Goal: Information Seeking & Learning: Check status

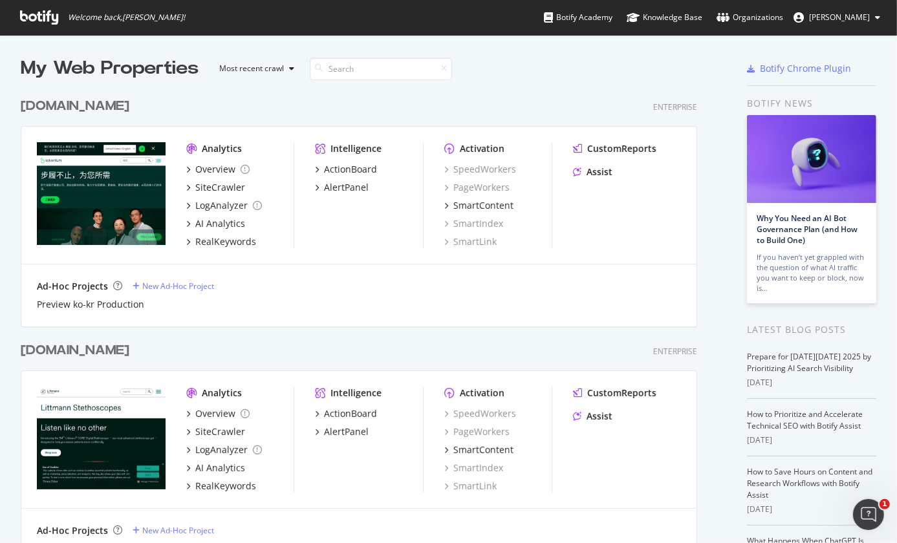
scroll to position [475, 0]
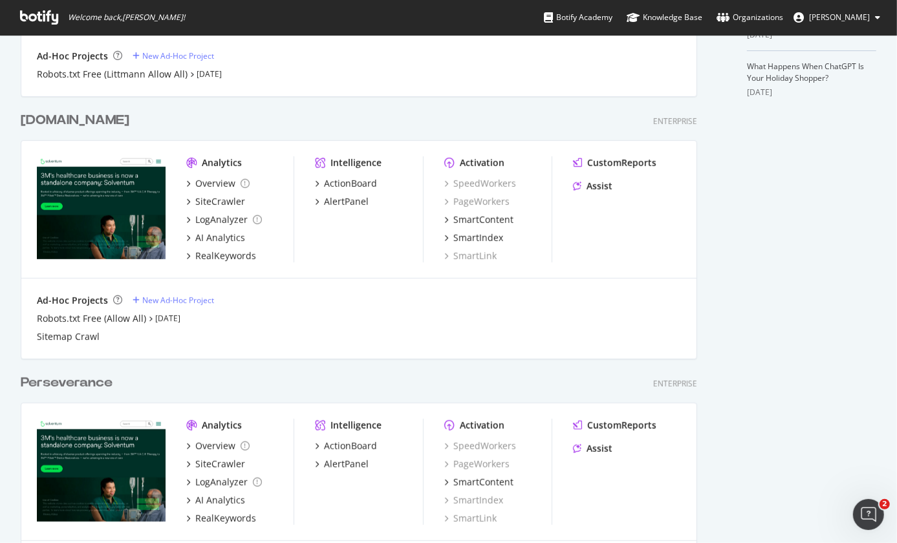
click at [104, 127] on div "solventum.com" at bounding box center [75, 120] width 109 height 19
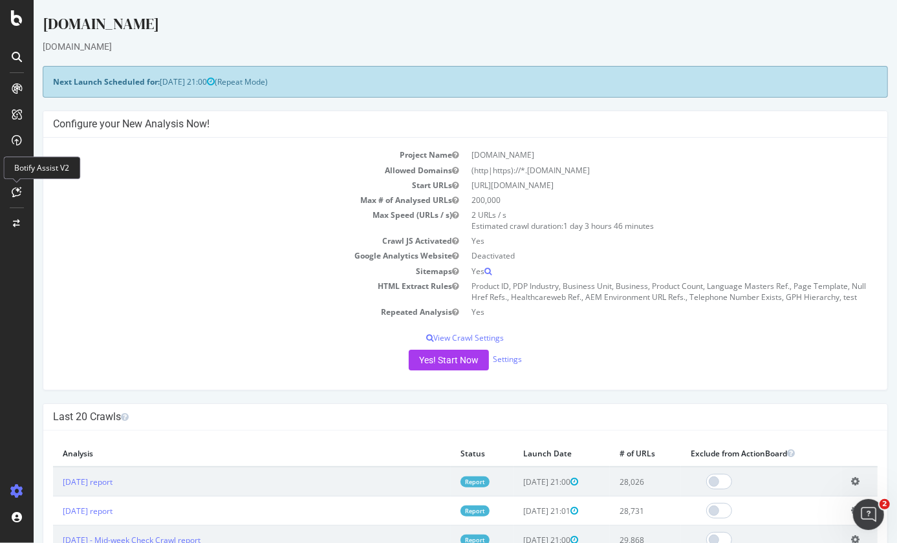
click at [22, 193] on div at bounding box center [16, 192] width 21 height 21
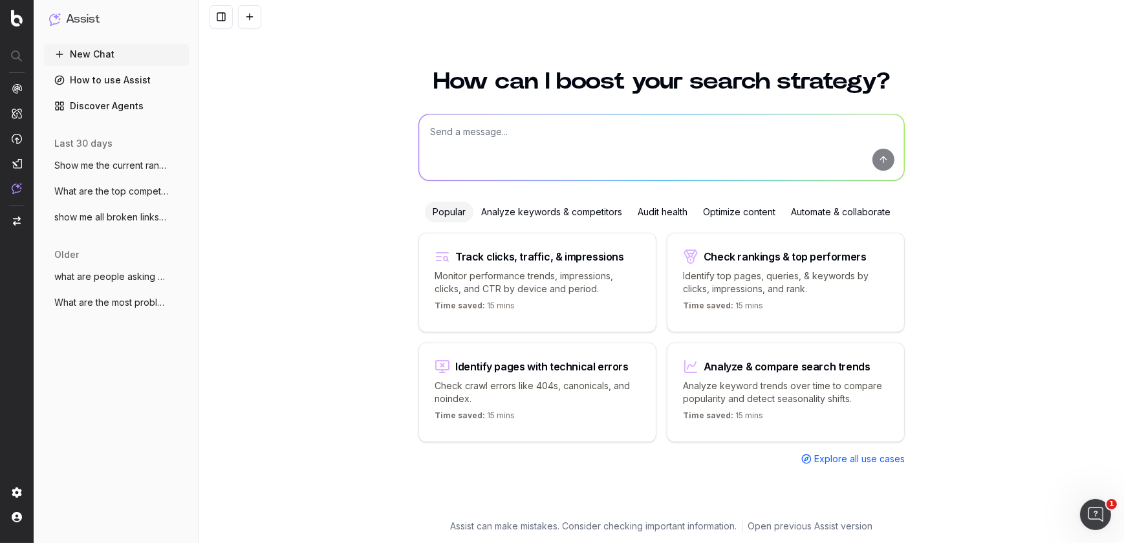
click at [494, 145] on textarea at bounding box center [661, 147] width 485 height 66
click at [479, 133] on textarea "which page in /en-gb/" at bounding box center [661, 147] width 485 height 66
click at [538, 135] on textarea "which pages in /en-gb/" at bounding box center [661, 147] width 485 height 66
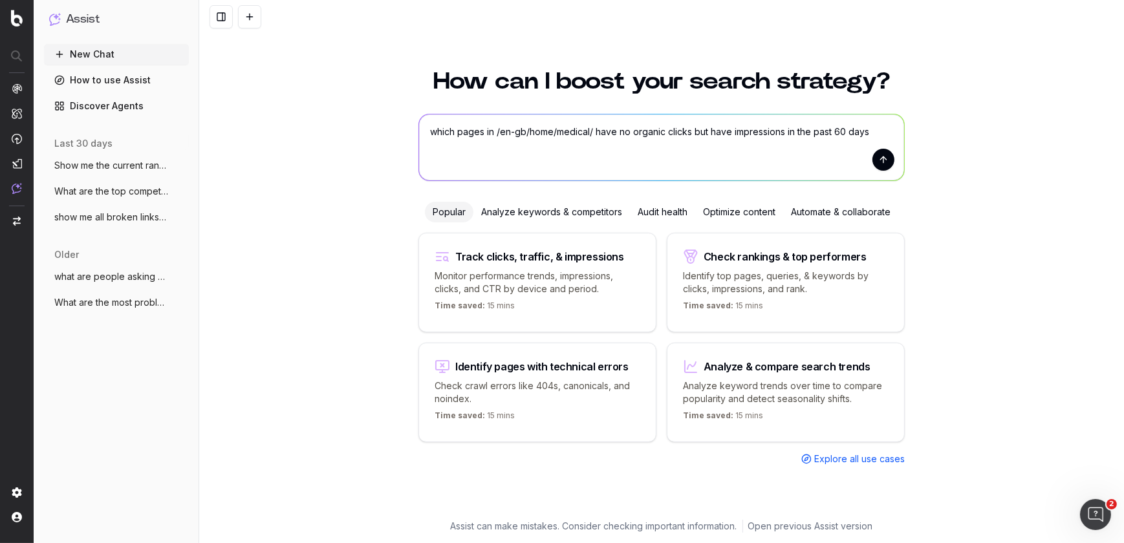
type textarea "which pages in /en-gb/home/medical/ have no organic clicks but have impressions…"
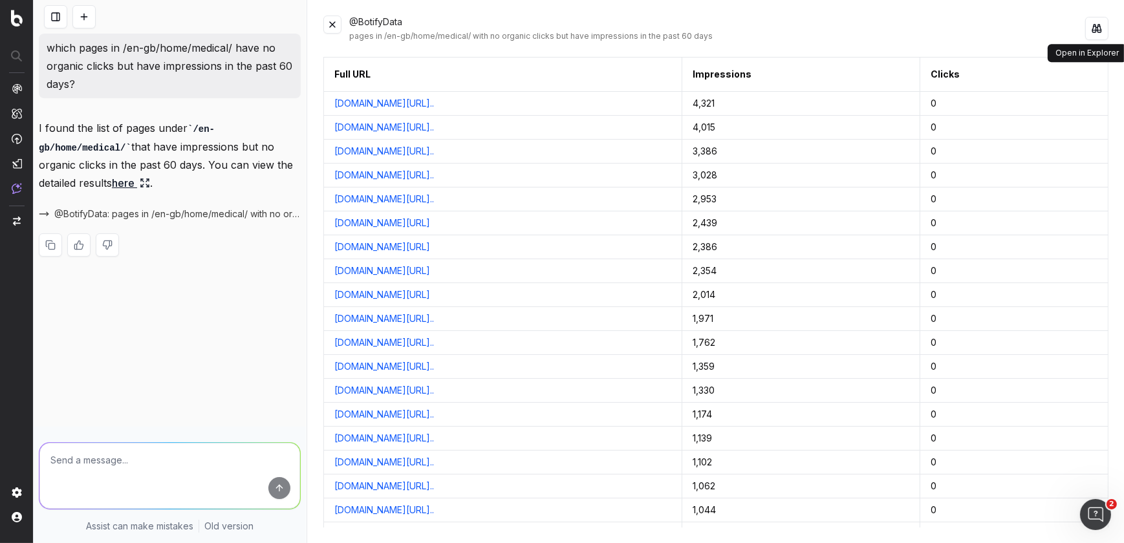
click at [1097, 30] on button at bounding box center [1096, 28] width 23 height 23
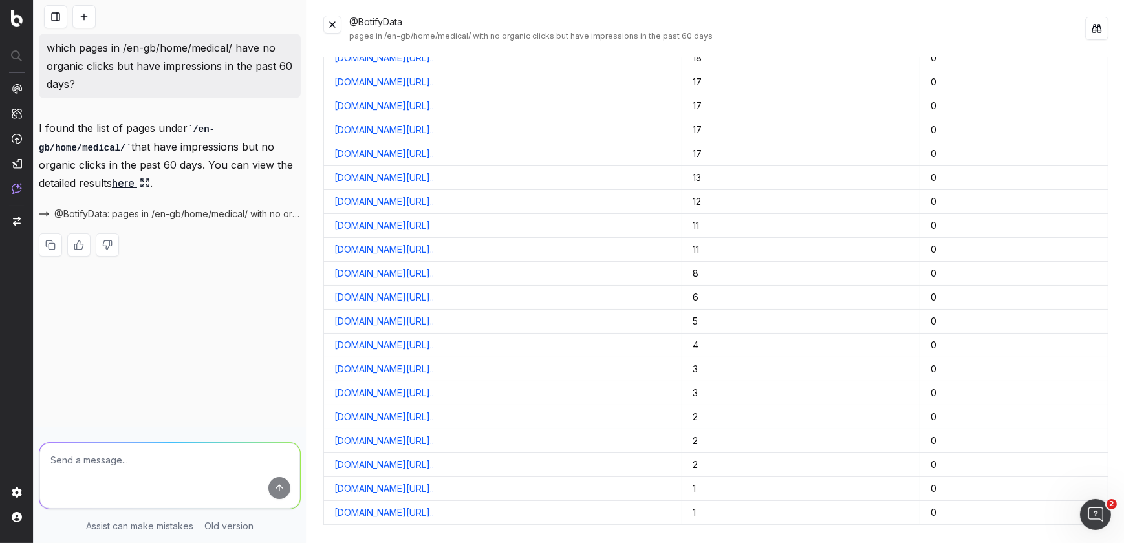
scroll to position [2016, 0]
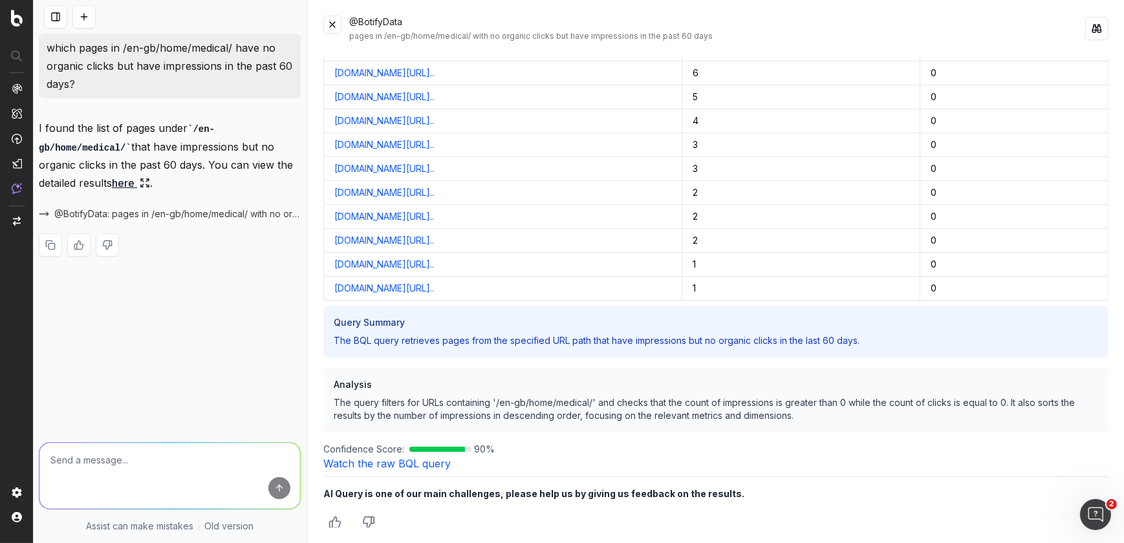
click at [371, 519] on icon "Thumbs down" at bounding box center [368, 522] width 13 height 13
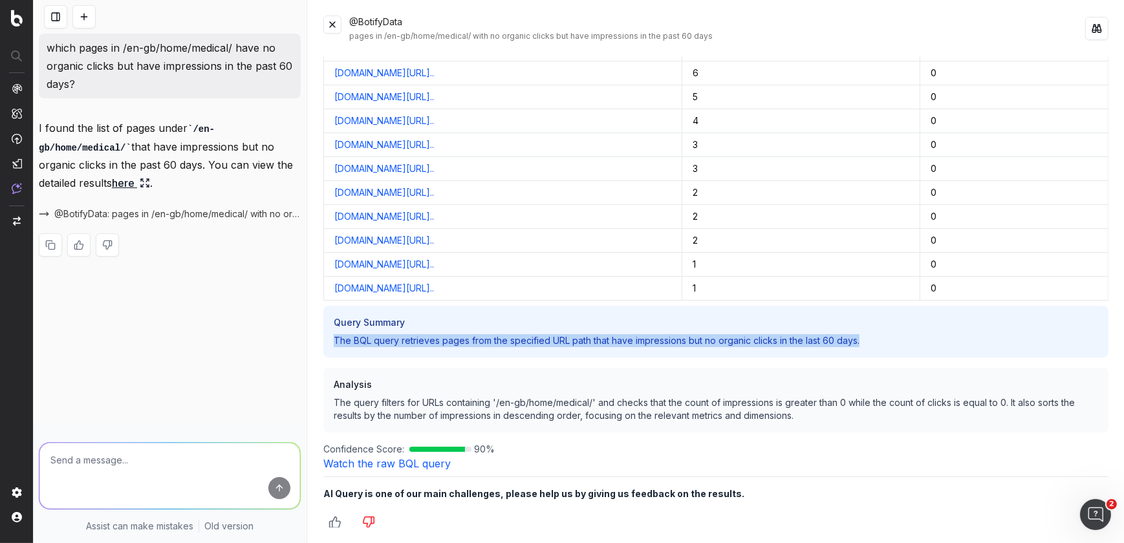
drag, startPoint x: 867, startPoint y: 334, endPoint x: 335, endPoint y: 334, distance: 531.6
click at [335, 334] on p "The BQL query retrieves pages from the specified URL path that have impressions…" at bounding box center [716, 340] width 764 height 13
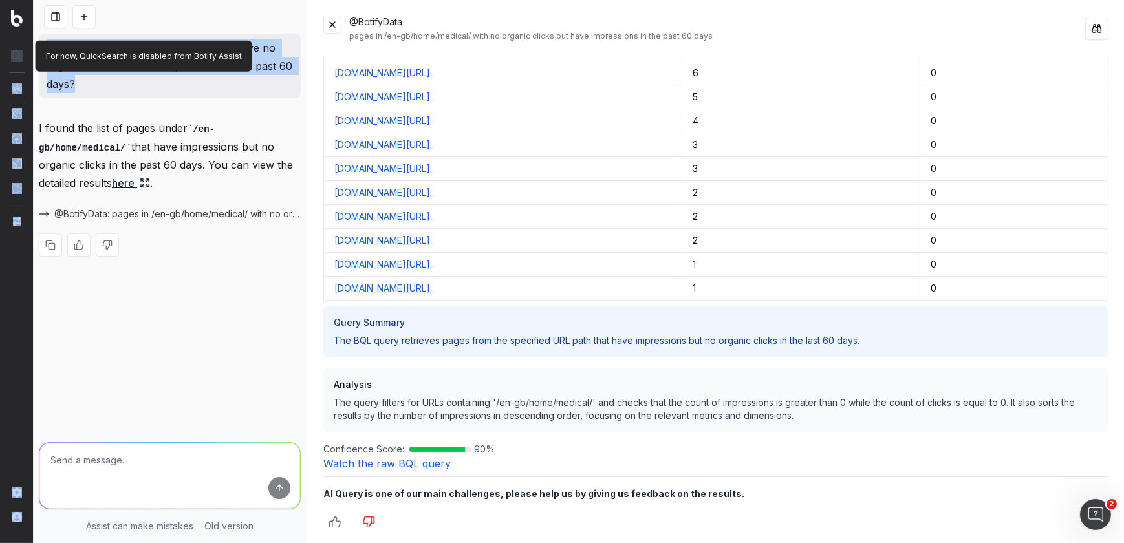
drag, startPoint x: 84, startPoint y: 85, endPoint x: 32, endPoint y: 45, distance: 65.5
click at [32, 45] on div "Assist New Chat How to use Assist Discover Agents today which pages in /en-gb/h…" at bounding box center [562, 271] width 1124 height 543
copy div "Assist New Chat How to use Assist Discover Agents today which pages in /en-gb/h…"
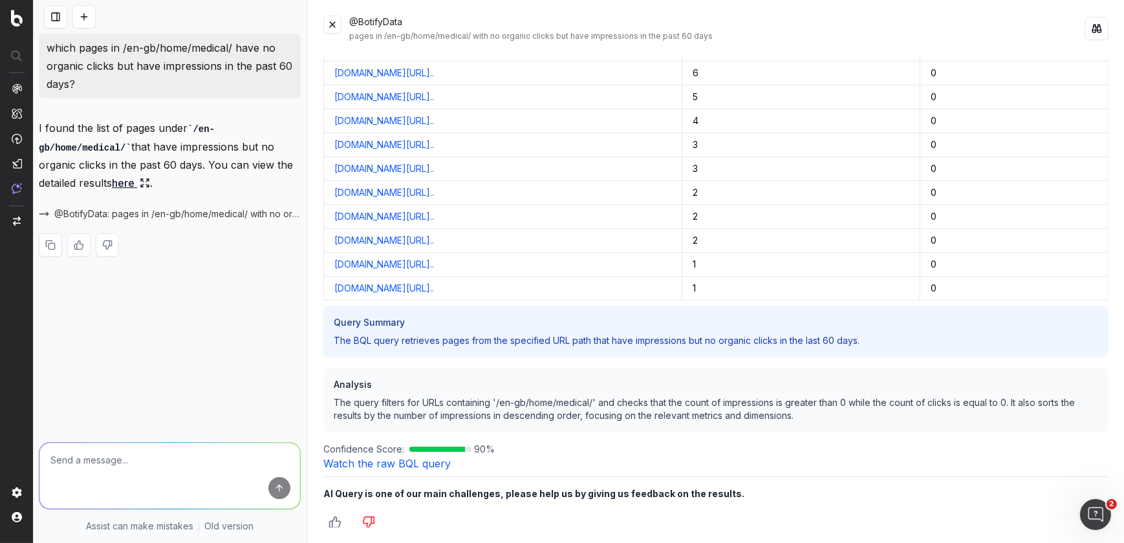
click at [187, 464] on textarea at bounding box center [169, 476] width 261 height 66
paste textarea "Quick search Analytics Intelligence Activation Studio Assist Switch project Set…"
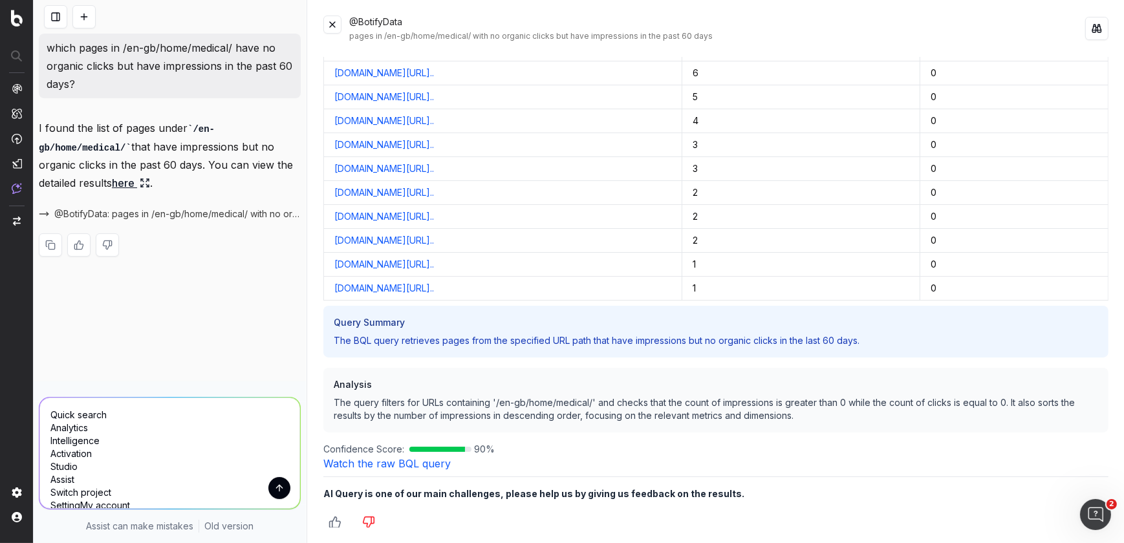
scroll to position [326, 0]
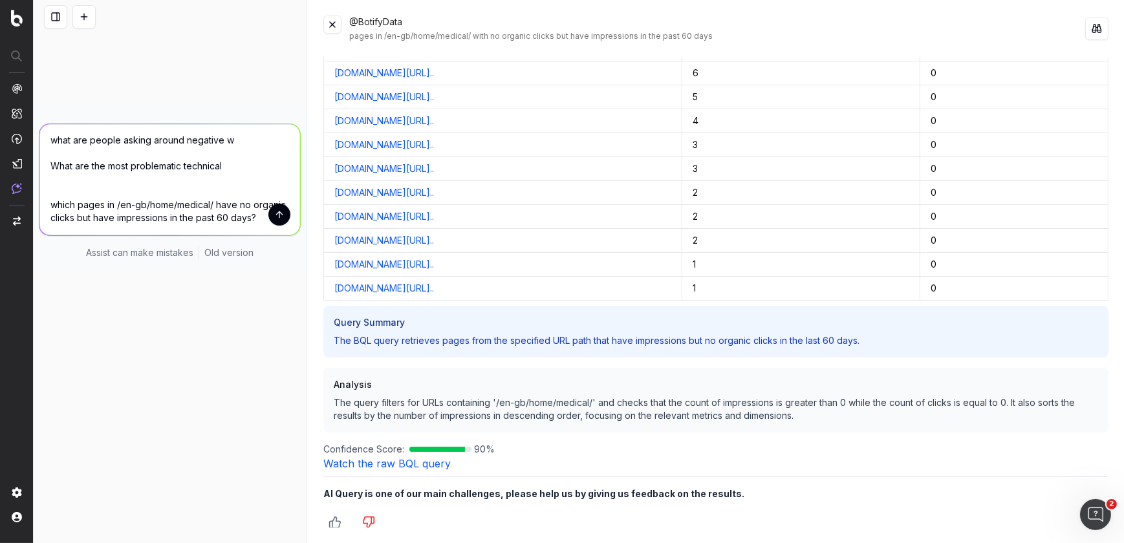
click at [51, 207] on textarea "Quick search Analytics Intelligence Activation Studio Assist Switch project Set…" at bounding box center [169, 179] width 261 height 111
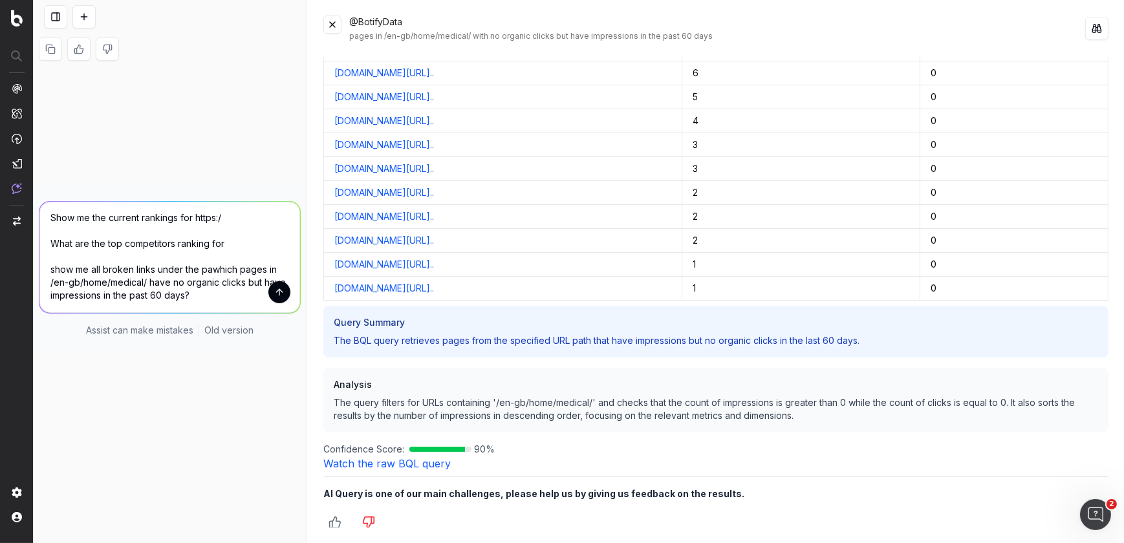
scroll to position [183, 0]
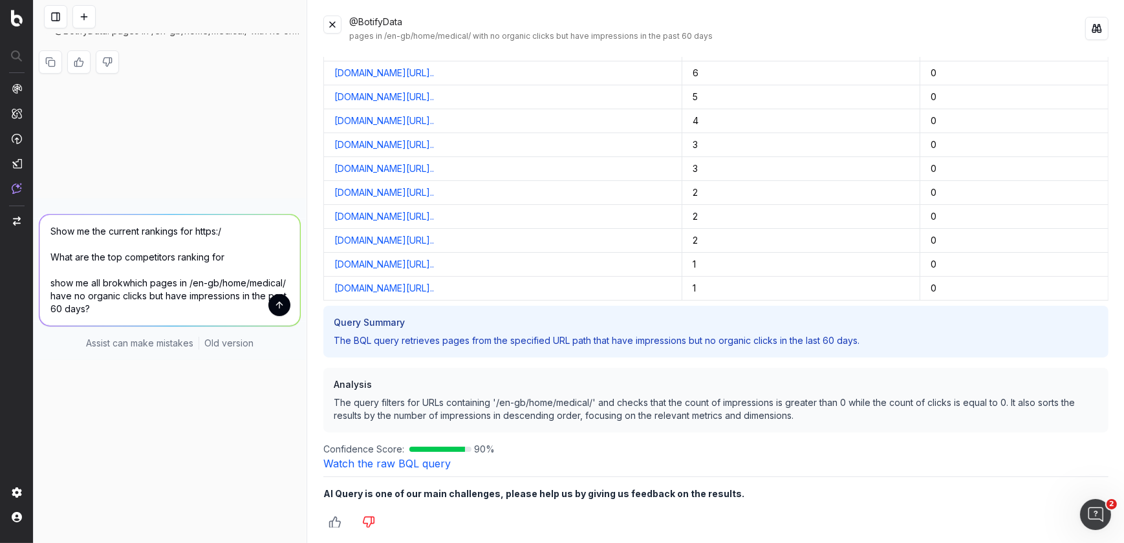
type textarea "Quick search Analytics Intelligence Activation Studio Assist Switch project Set…"
click at [80, 17] on button at bounding box center [83, 16] width 23 height 23
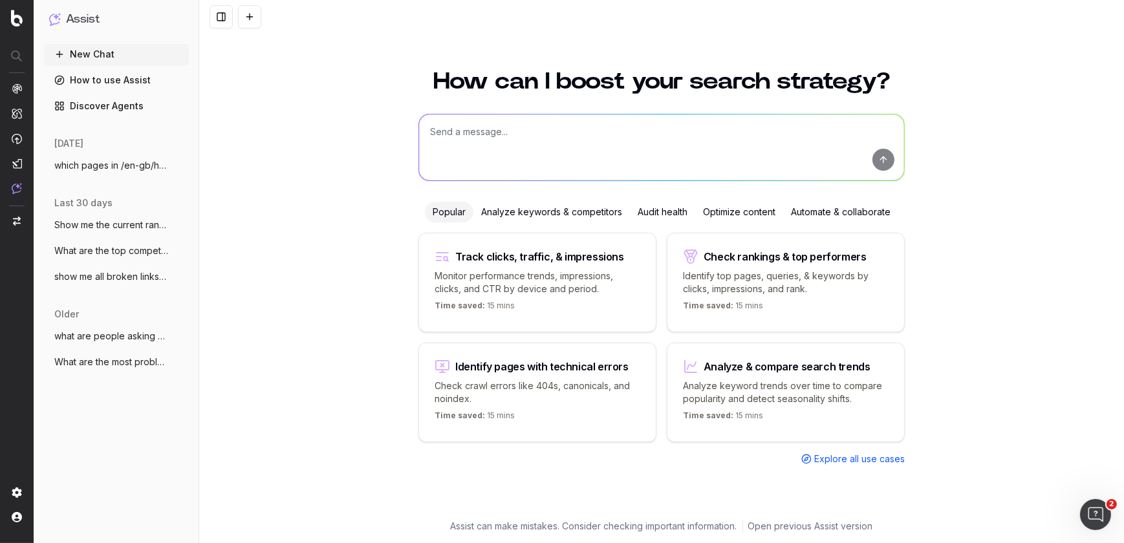
click at [530, 129] on textarea at bounding box center [661, 147] width 485 height 66
paste textarea "Quick search Analytics Intelligence Activation Studio Assist Switch project Set…"
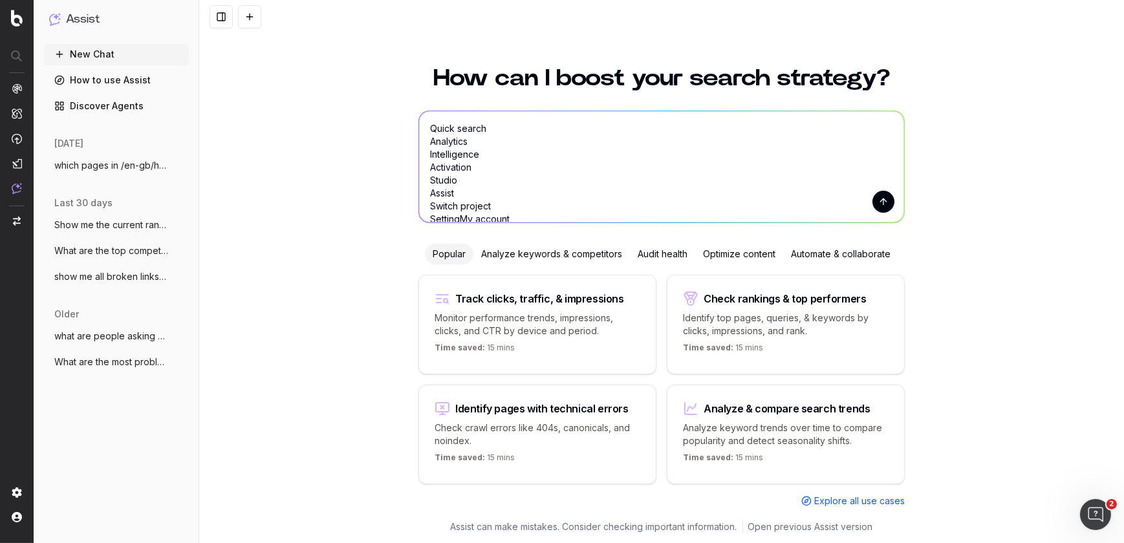
drag, startPoint x: 425, startPoint y: 213, endPoint x: 427, endPoint y: 32, distance: 181.1
click at [427, 32] on div "How can I boost your search strategy? Quick search Analytics Intelligence Activ…" at bounding box center [661, 271] width 925 height 543
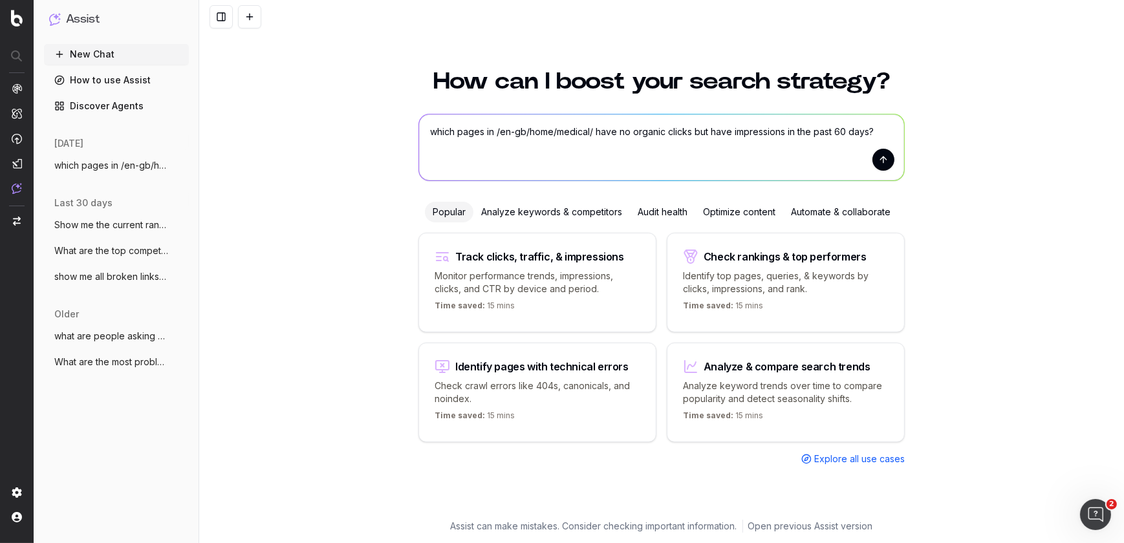
click at [845, 133] on textarea "which pages in /en-gb/home/medical/ have no organic clicks but have impressions…" at bounding box center [661, 147] width 485 height 66
click at [869, 132] on textarea "which pages in /en-gb/home/medical/ have no organic clicks but have impressions…" at bounding box center [661, 147] width 485 height 66
type textarea "which pages in /en-gb/home/medical/ have no organic clicks but have impressions…"
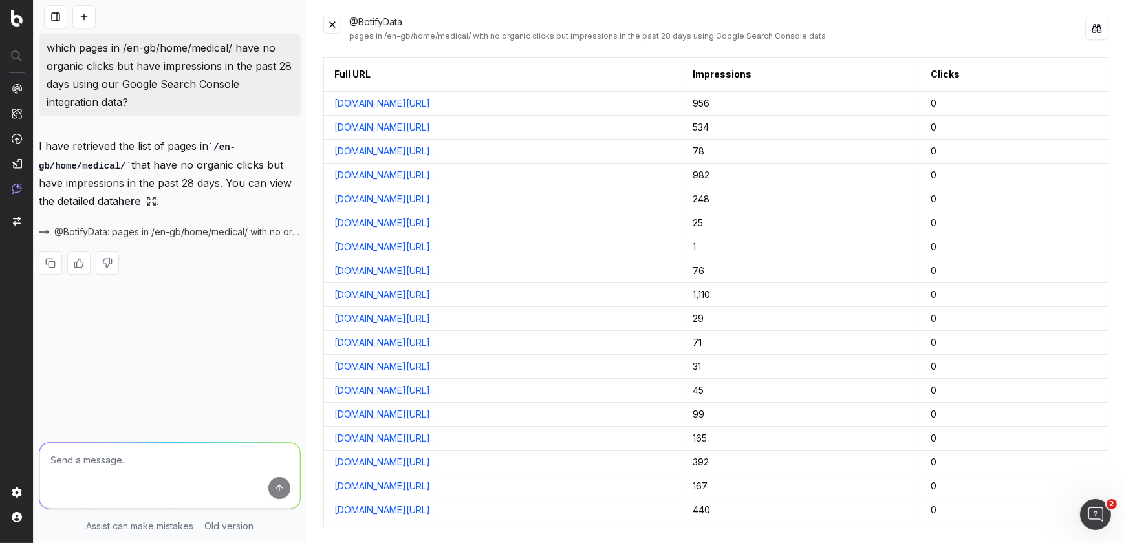
click at [83, 18] on button at bounding box center [83, 16] width 23 height 23
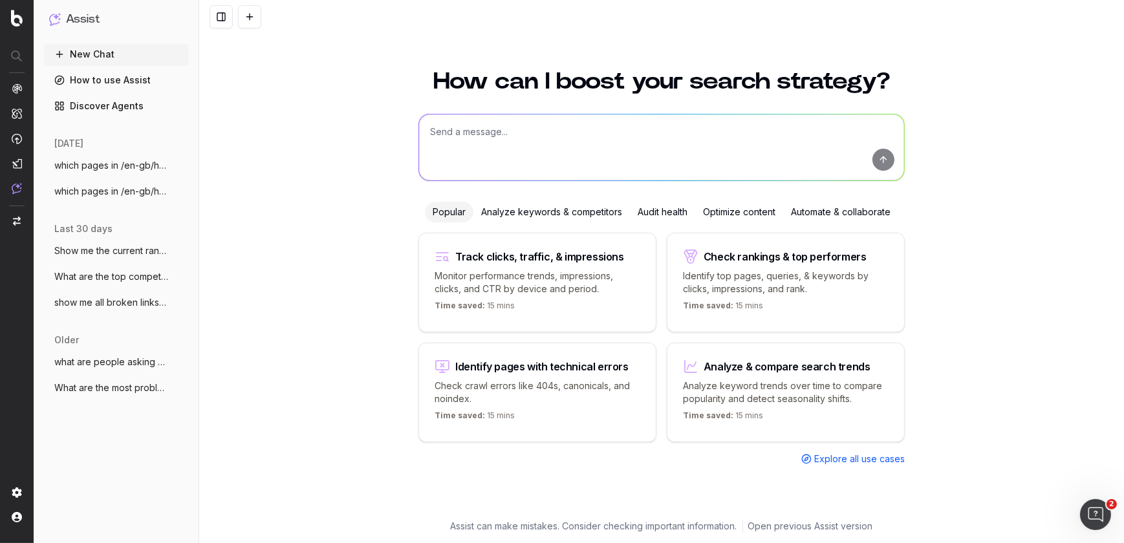
click at [537, 156] on textarea at bounding box center [661, 147] width 485 height 66
paste textarea "Quick search Analytics Intelligence Activation Studio Assist Switch project Set…"
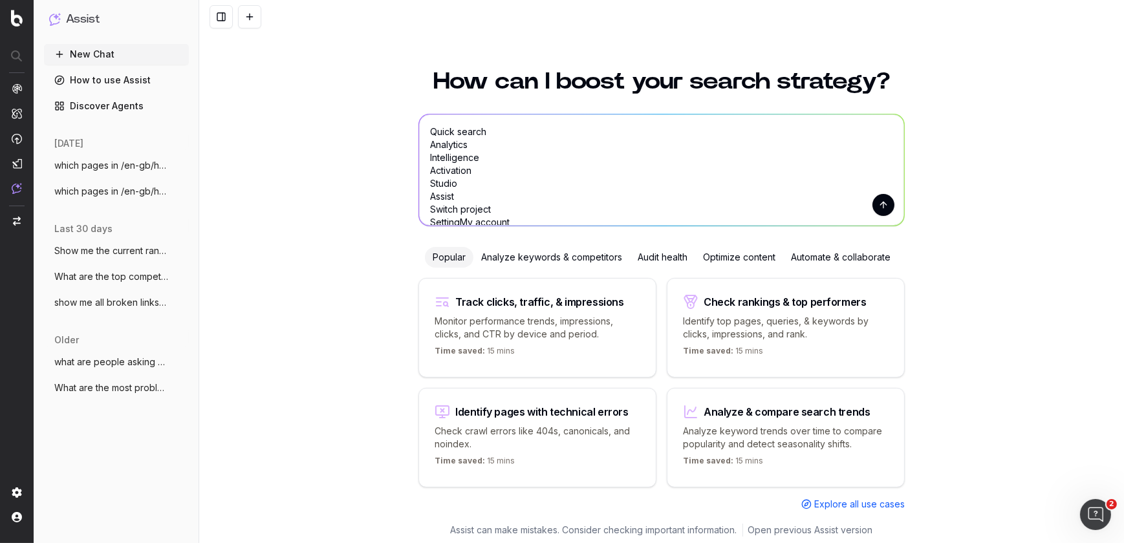
drag, startPoint x: 426, startPoint y: 219, endPoint x: 354, endPoint y: 12, distance: 219.0
click at [354, 12] on div "How can I boost your search strategy? Quick search Analytics Intelligence Activ…" at bounding box center [661, 271] width 925 height 543
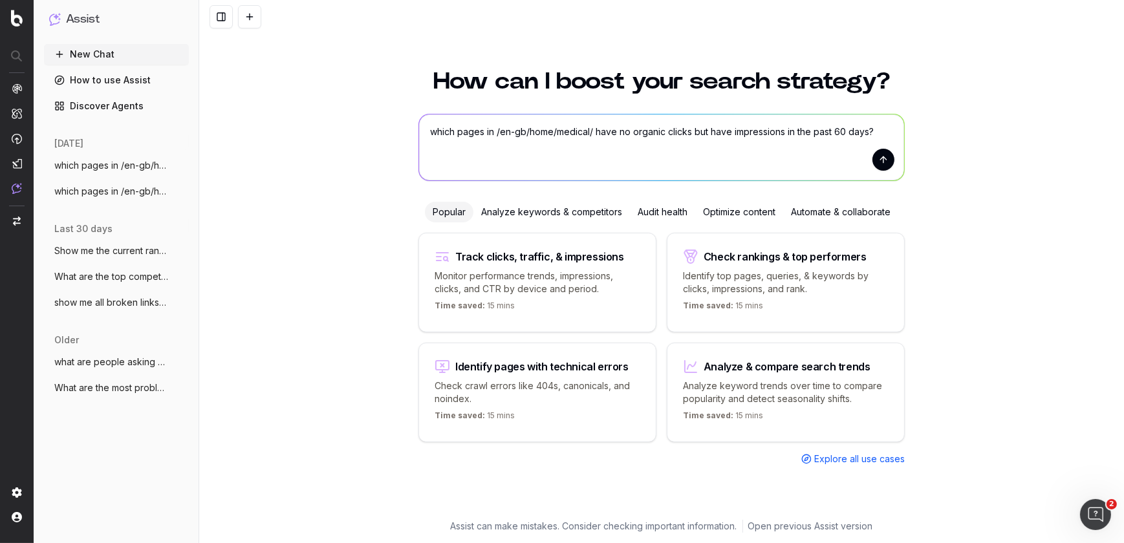
click at [692, 133] on textarea "which pages in /en-gb/home/medical/ have no organic clicks but have impressions…" at bounding box center [661, 147] width 485 height 66
click at [541, 145] on textarea "which pages in /en-gb/home/medical/ have no organic clicks from Google Search C…" at bounding box center [661, 147] width 485 height 66
click at [579, 142] on textarea "which pages in /en-gb/home/medical/ have no organic clicks from Google Search C…" at bounding box center [661, 147] width 485 height 66
type textarea "which pages in /en-gb/home/medical/ have no organic clicks from Google Search C…"
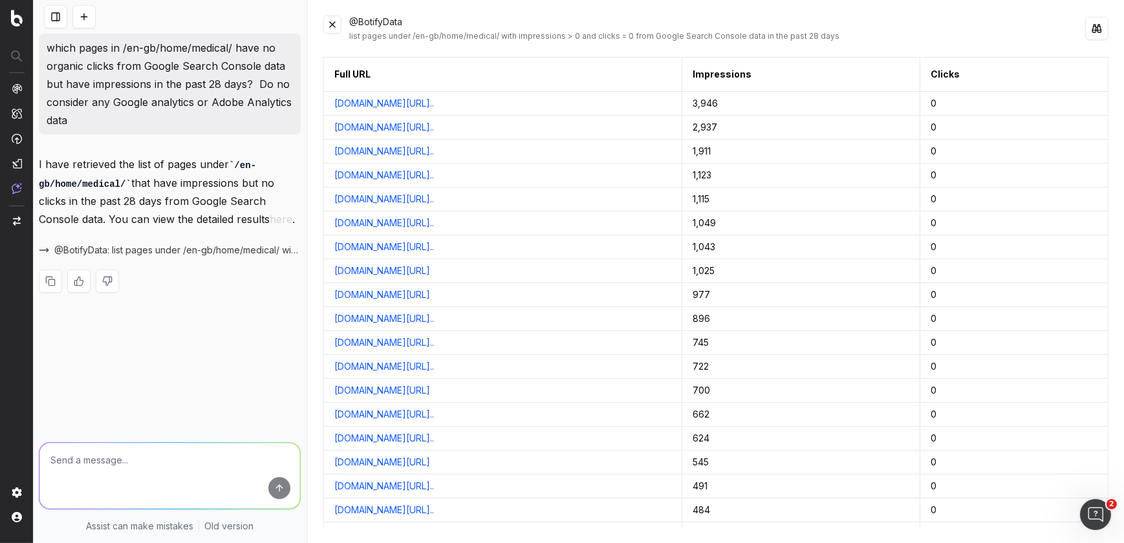
click at [87, 252] on span "@BotifyData: list pages under /en-gb/home/medical/ with impressions > 0 and cli…" at bounding box center [177, 250] width 246 height 13
click at [260, 248] on span "@BotifyData: list pages under /en-gb/home/medical/ with impressions > 0 and cli…" at bounding box center [177, 250] width 246 height 13
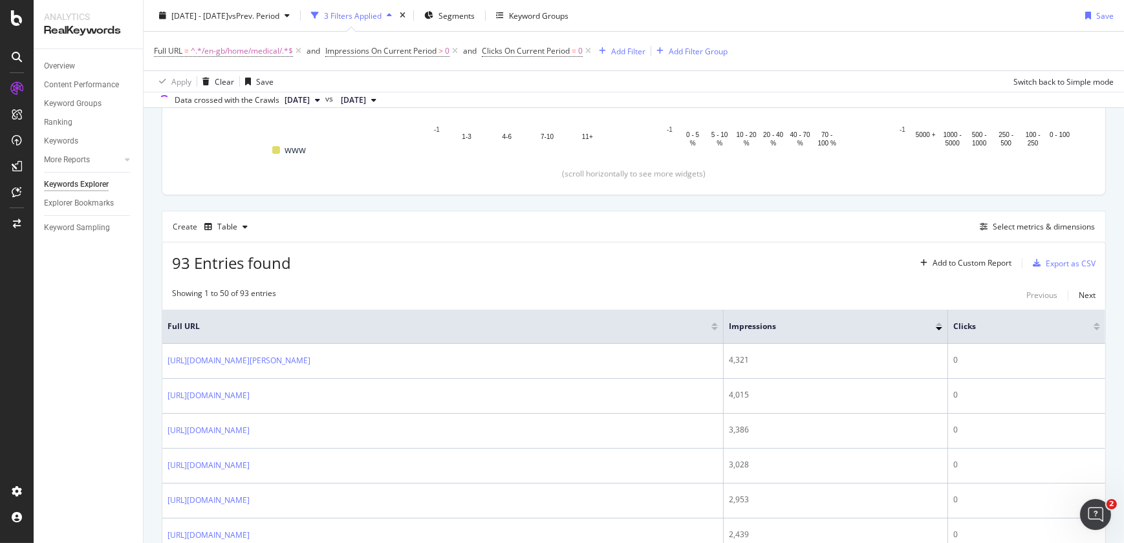
scroll to position [259, 0]
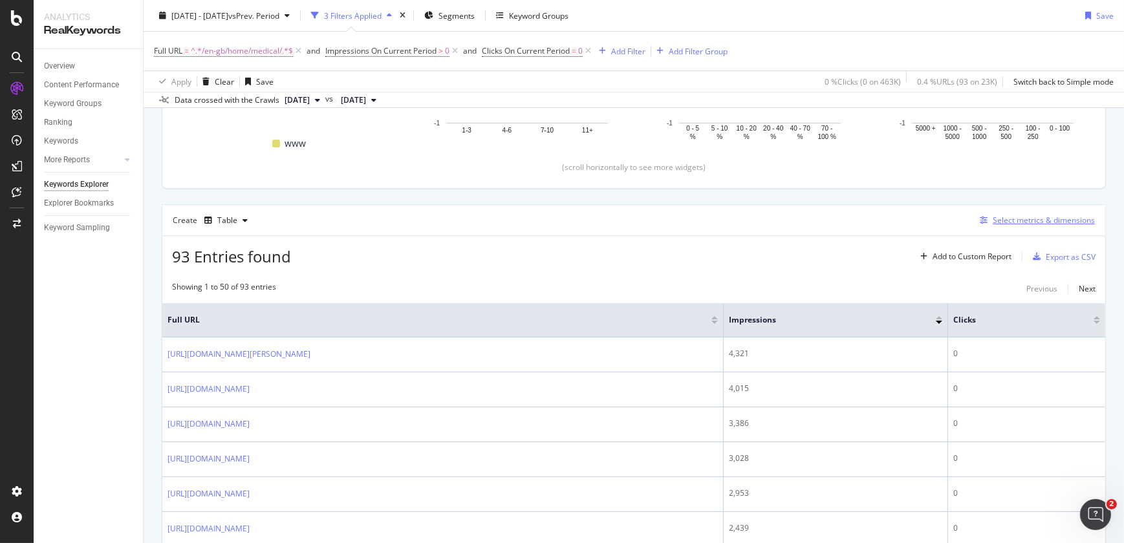
click at [1009, 225] on div "Select metrics & dimensions" at bounding box center [1044, 220] width 102 height 11
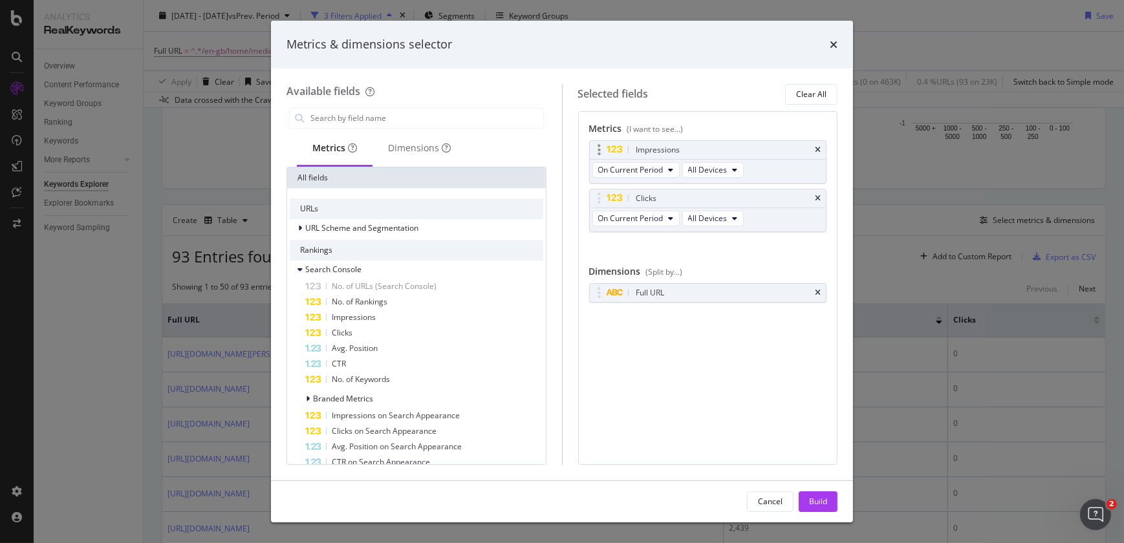
click at [640, 151] on div "Impressions" at bounding box center [658, 150] width 44 height 13
click at [411, 110] on input "modal" at bounding box center [426, 118] width 234 height 19
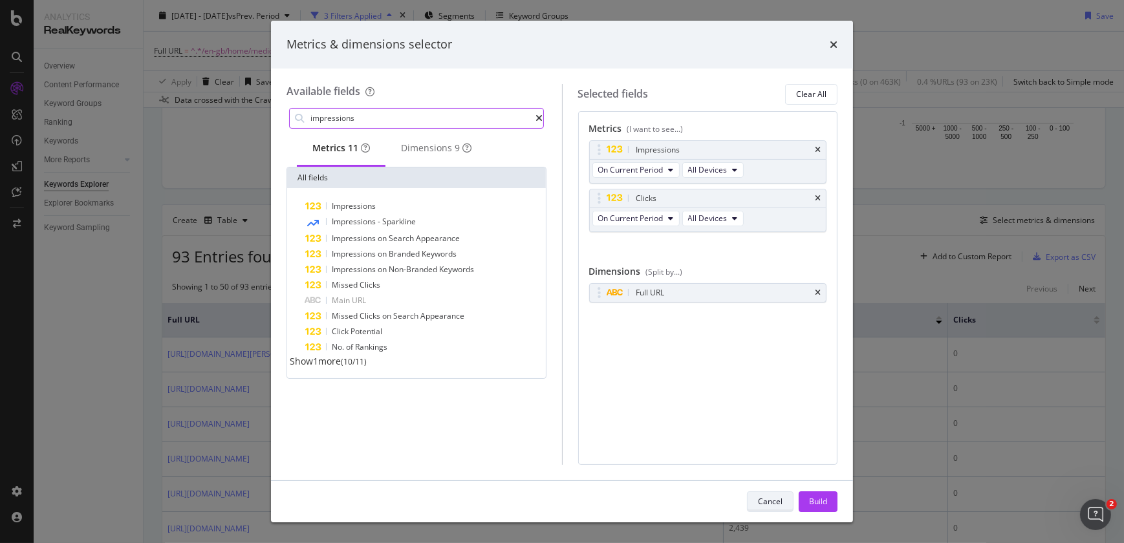
type input "impressions"
click at [775, 508] on div "Cancel" at bounding box center [770, 502] width 25 height 18
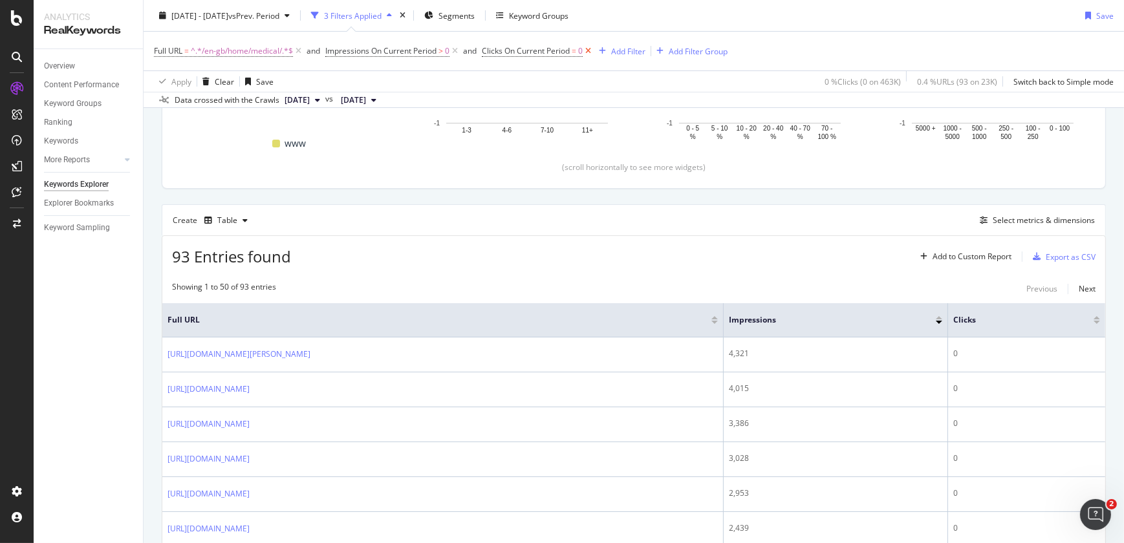
click at [593, 50] on icon at bounding box center [588, 51] width 11 height 13
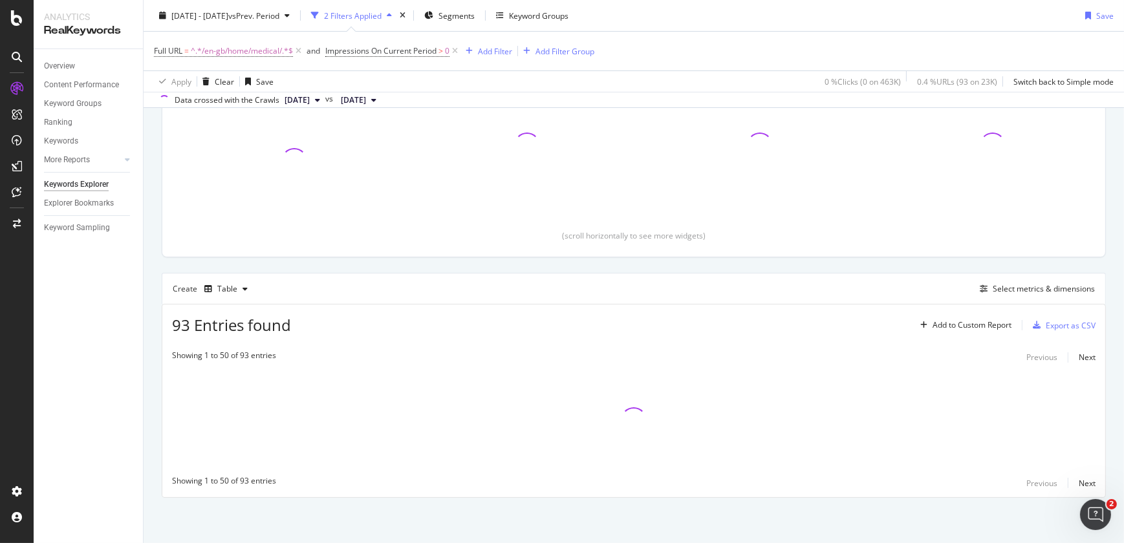
scroll to position [190, 0]
click at [454, 52] on icon at bounding box center [454, 51] width 11 height 13
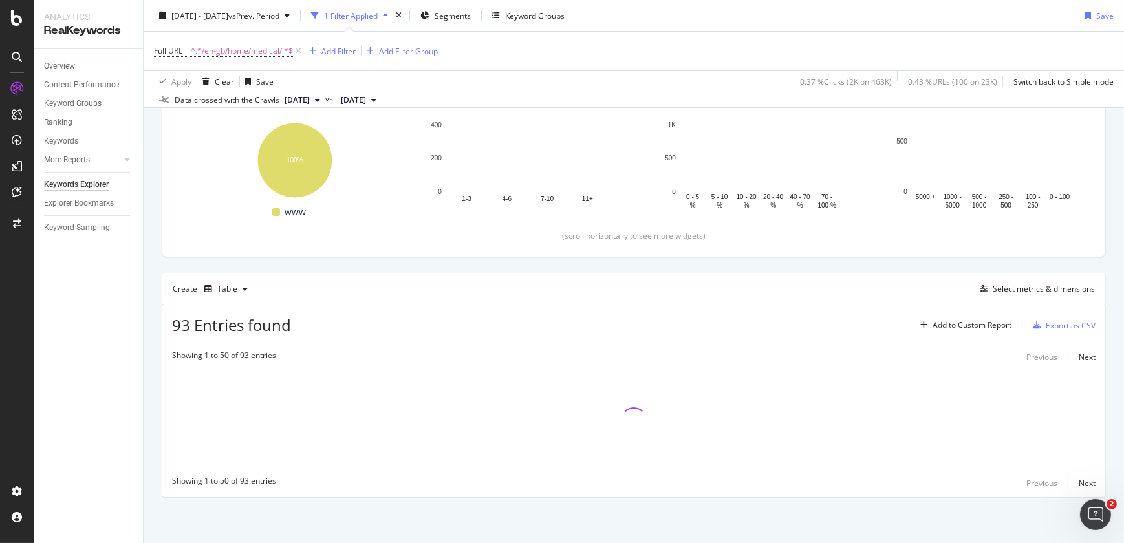
scroll to position [259, 0]
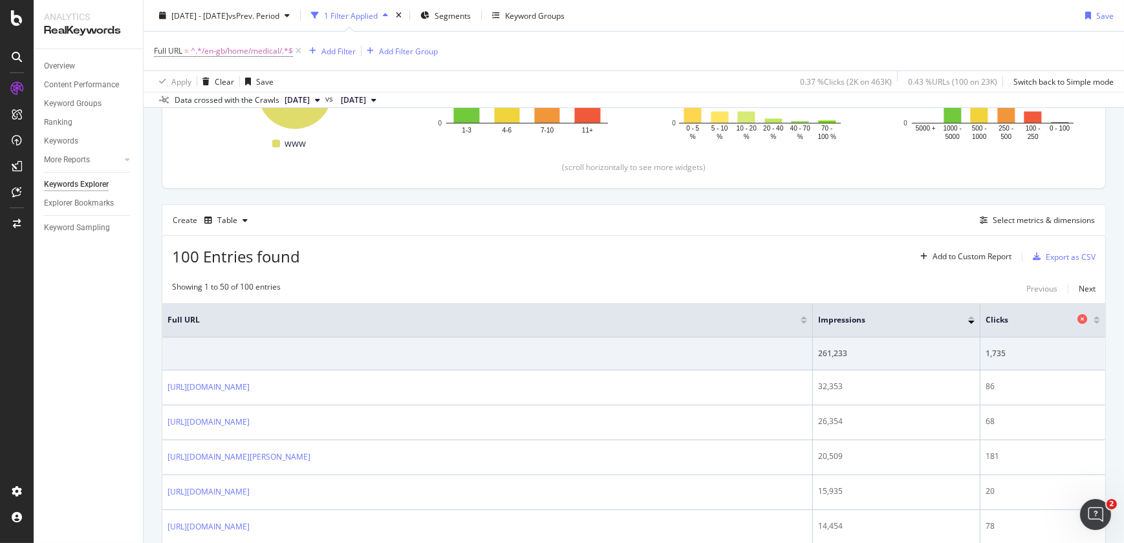
click at [993, 318] on span "Clicks" at bounding box center [1030, 320] width 89 height 12
click at [1094, 319] on div at bounding box center [1097, 320] width 6 height 8
click at [1094, 316] on div at bounding box center [1097, 317] width 6 height 3
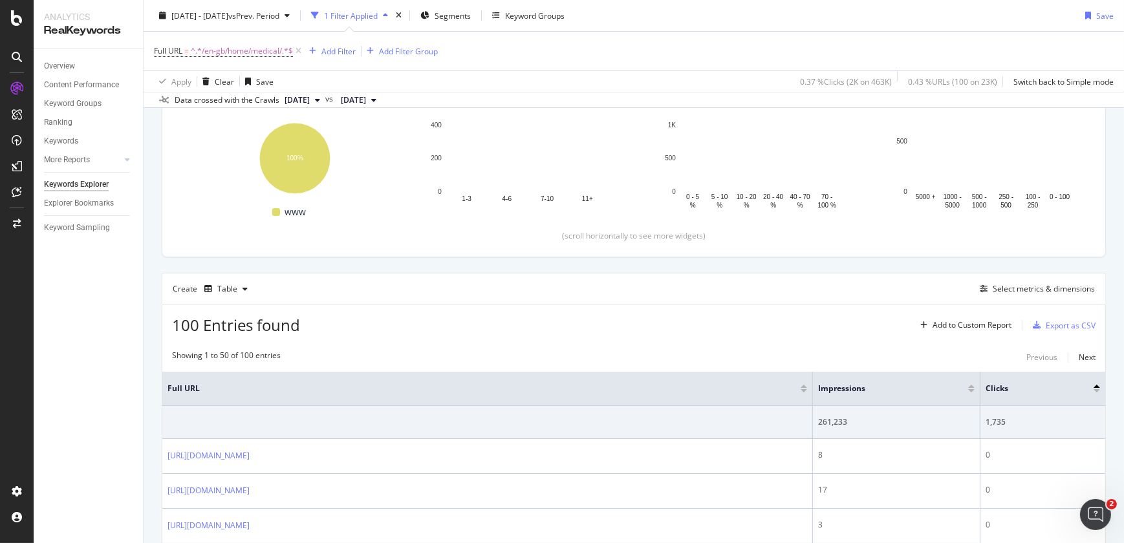
scroll to position [259, 0]
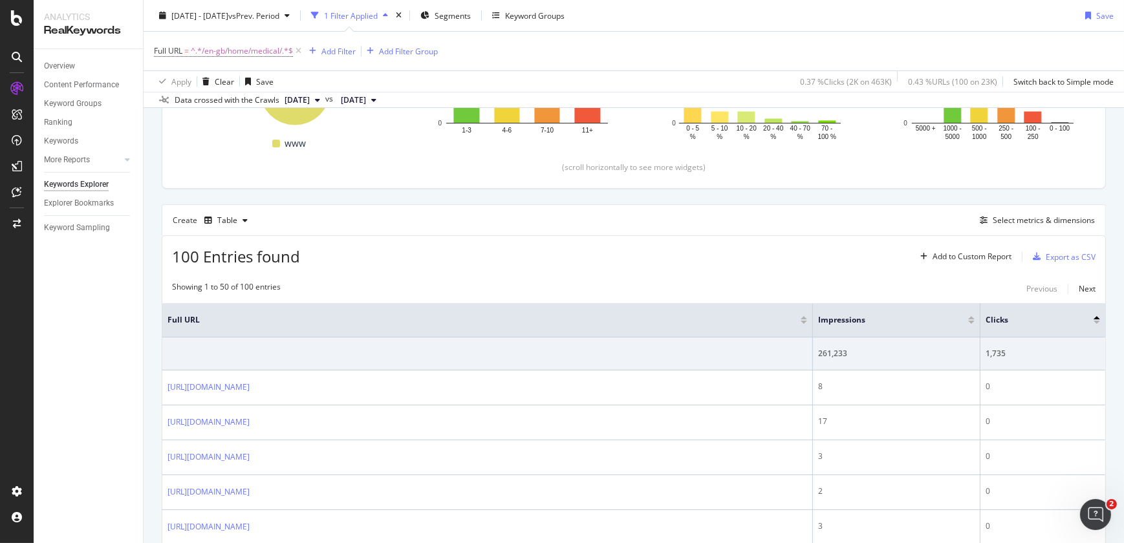
click at [1094, 316] on div at bounding box center [1097, 317] width 6 height 3
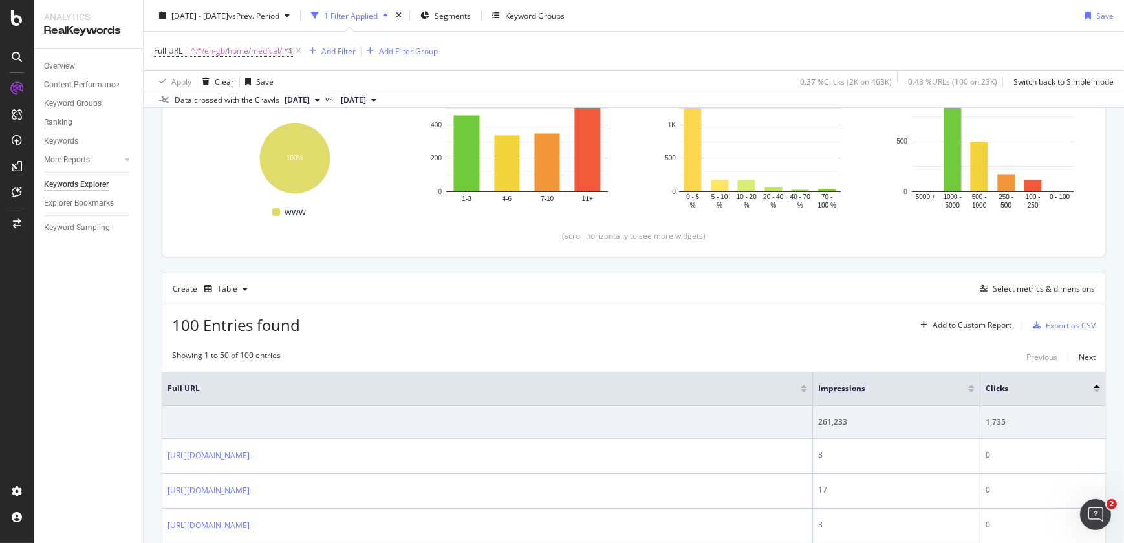
scroll to position [259, 0]
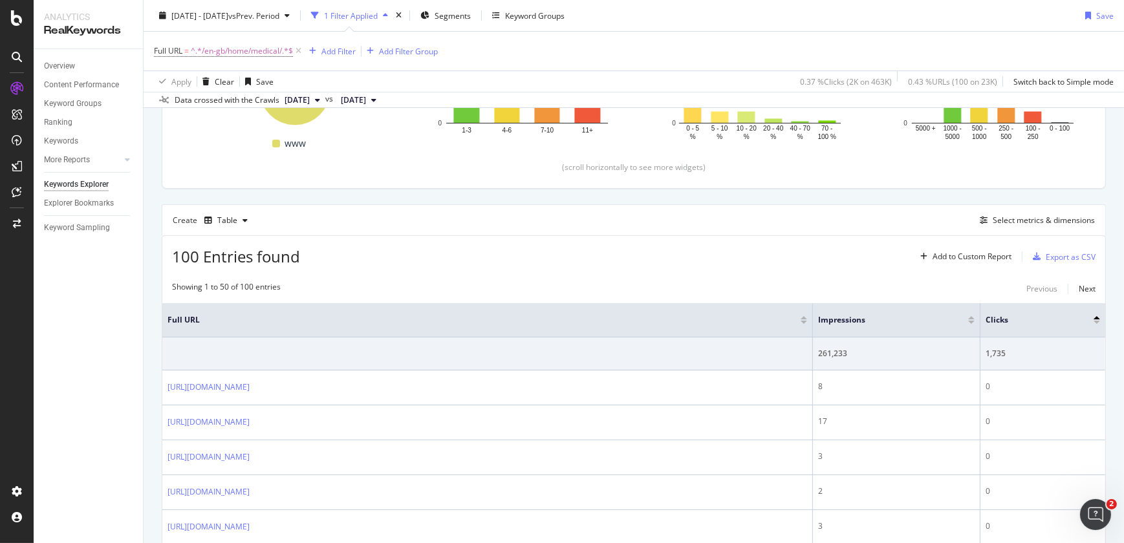
click at [1094, 321] on div at bounding box center [1097, 322] width 6 height 3
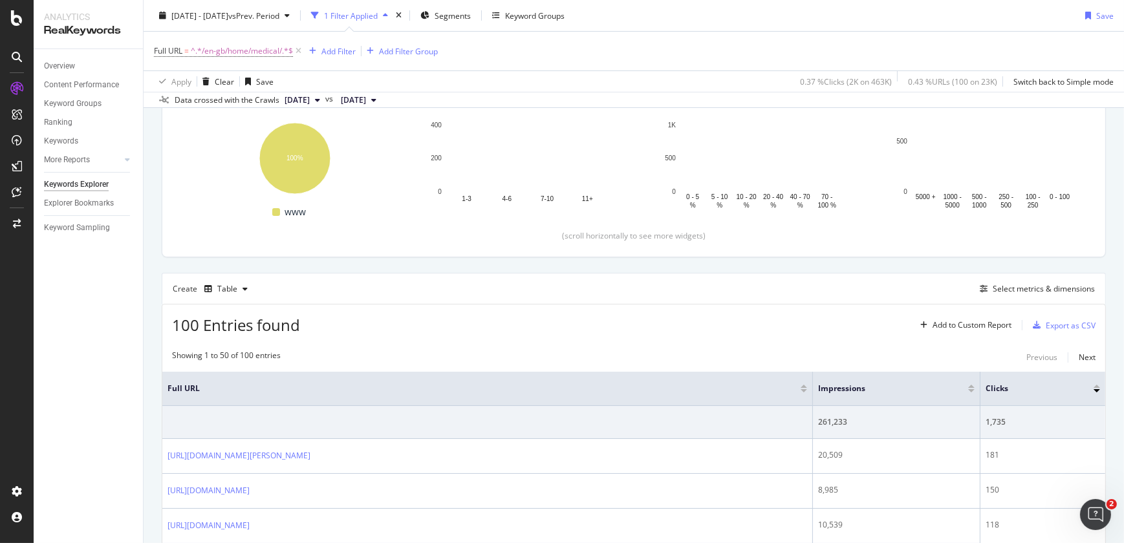
scroll to position [259, 0]
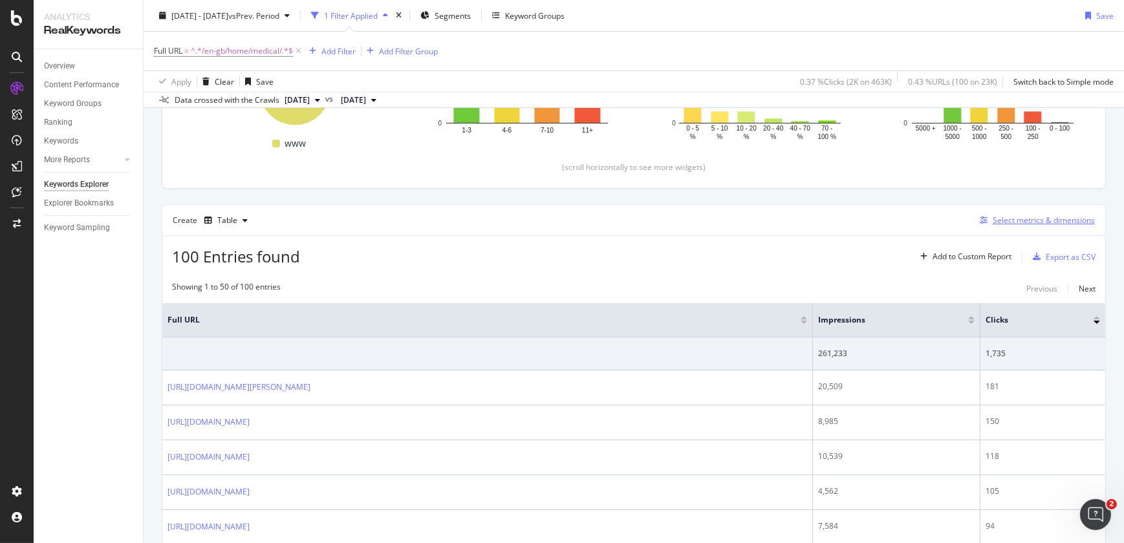
click at [1009, 225] on div "Select metrics & dimensions" at bounding box center [1044, 220] width 102 height 11
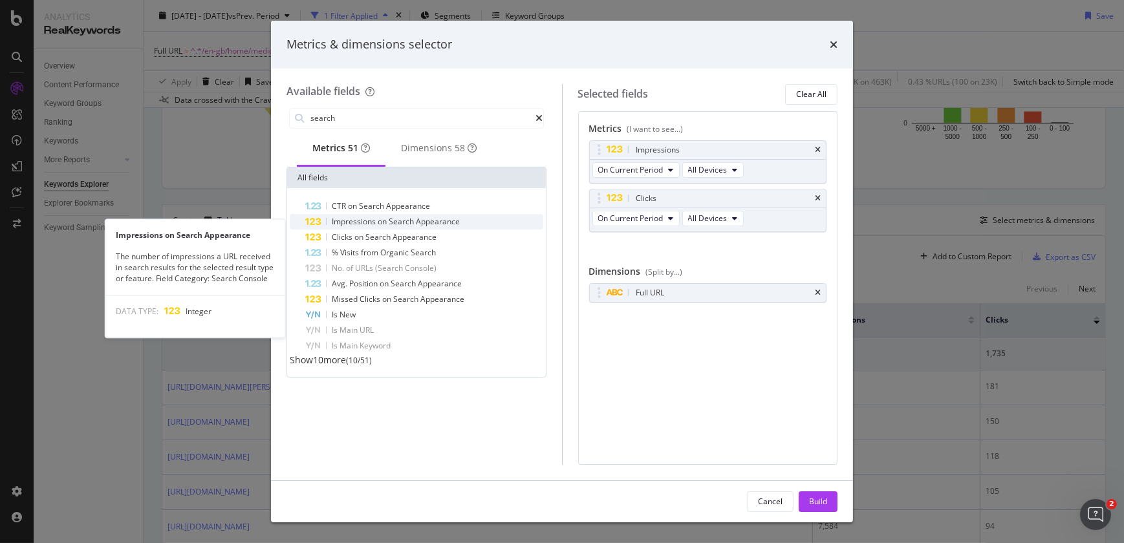
type input "search"
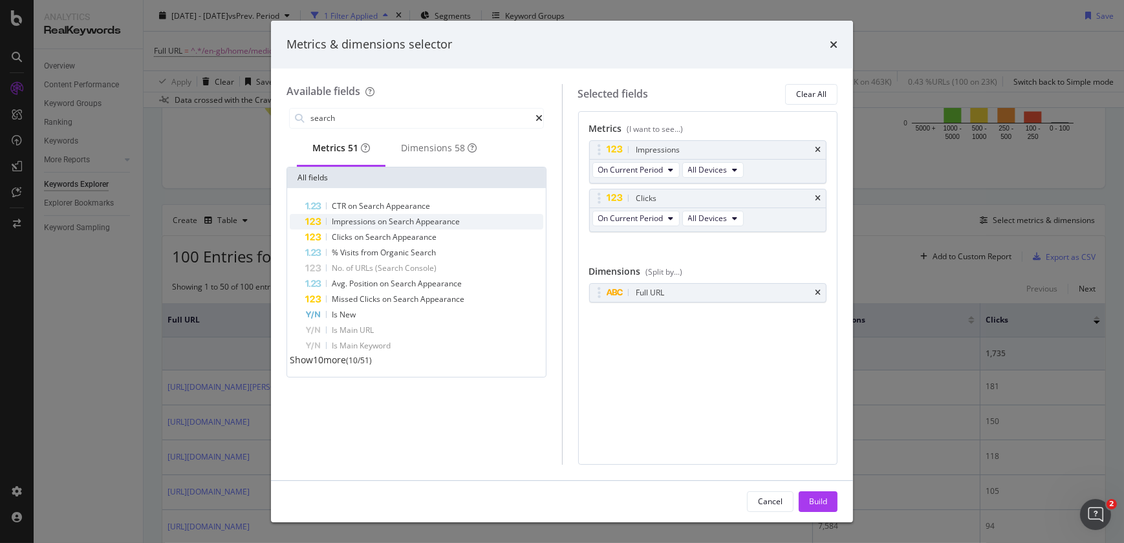
click at [401, 224] on span "Search" at bounding box center [402, 221] width 27 height 11
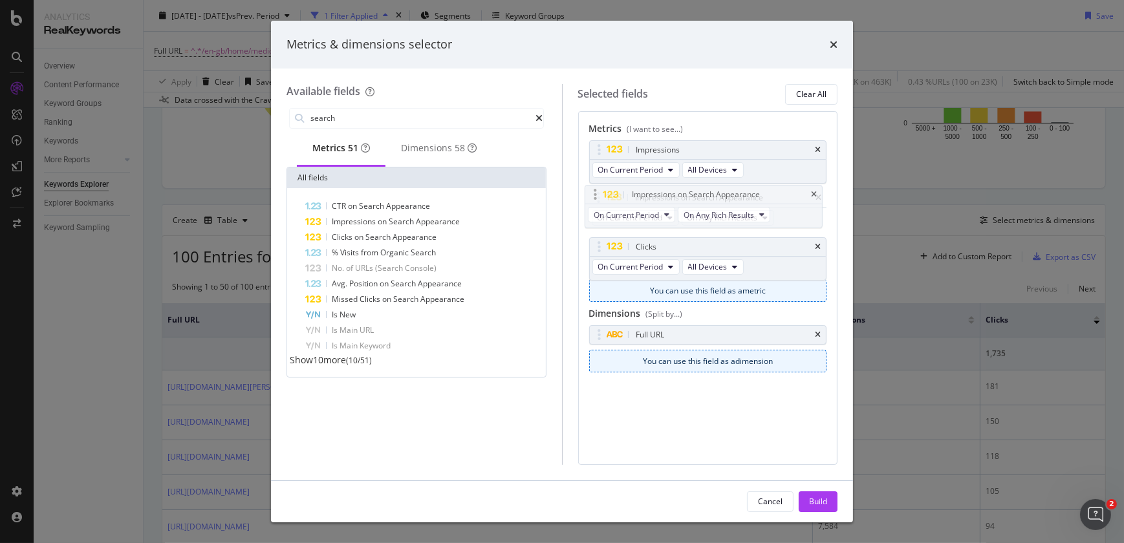
drag, startPoint x: 598, startPoint y: 252, endPoint x: 594, endPoint y: 200, distance: 51.9
click at [594, 200] on body "Analytics RealKeywords Overview Content Performance Keyword Groups Ranking Keyw…" at bounding box center [562, 271] width 1124 height 543
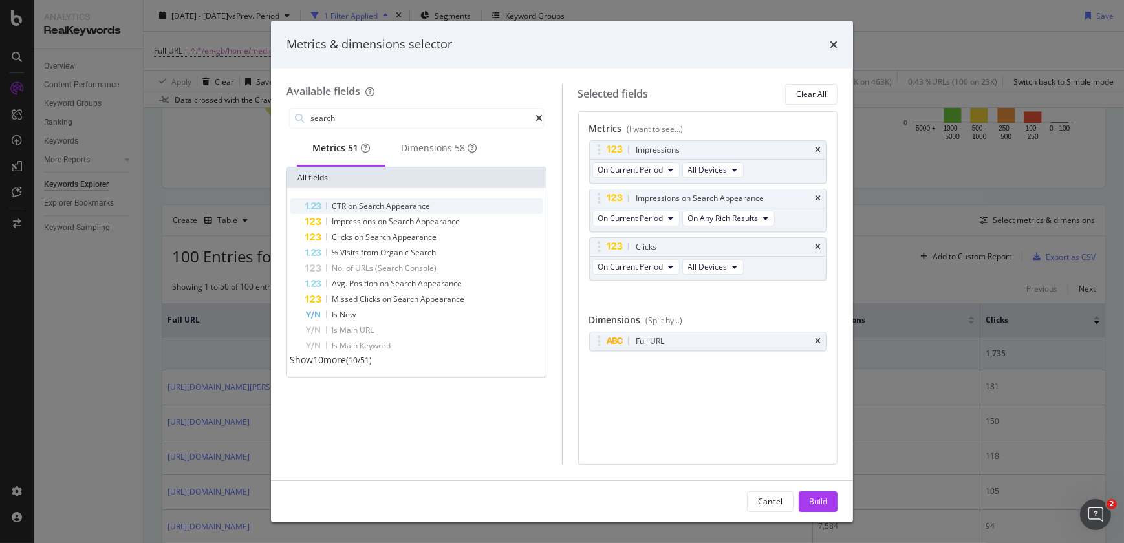
click at [367, 207] on span "Search" at bounding box center [372, 205] width 27 height 11
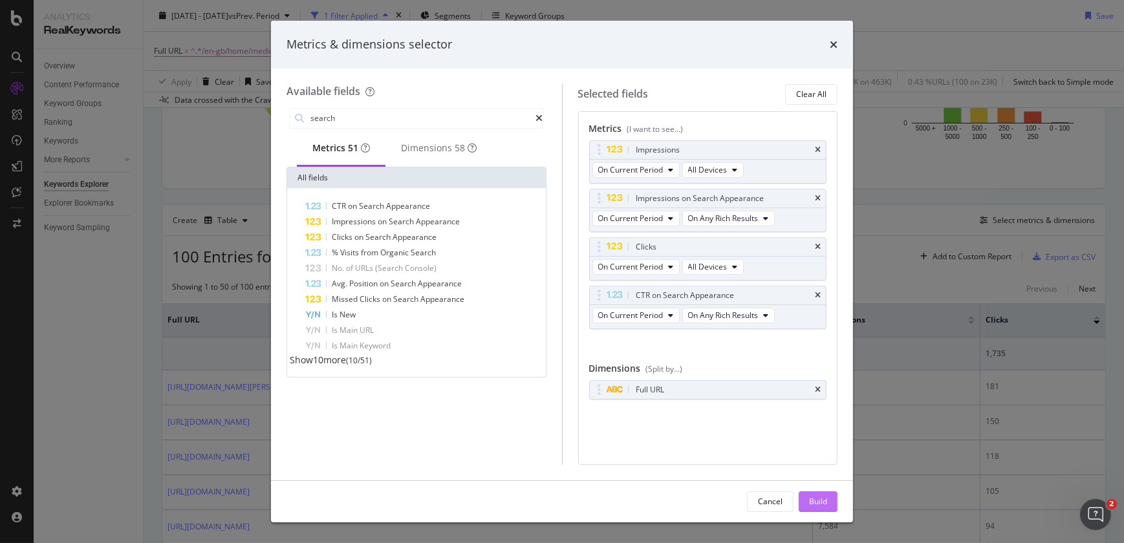
click at [820, 497] on div "Build" at bounding box center [818, 501] width 18 height 11
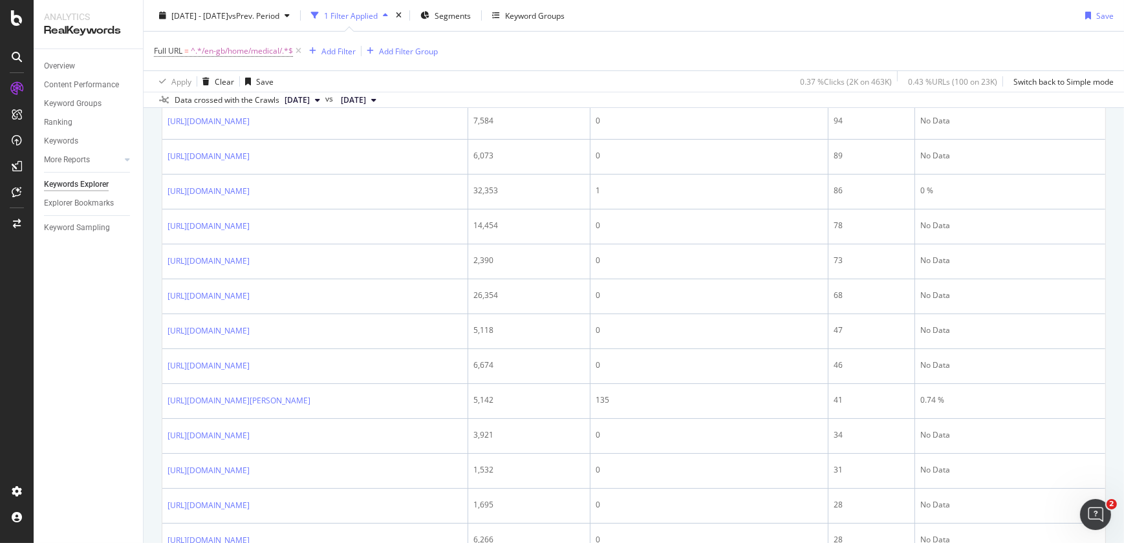
scroll to position [189, 0]
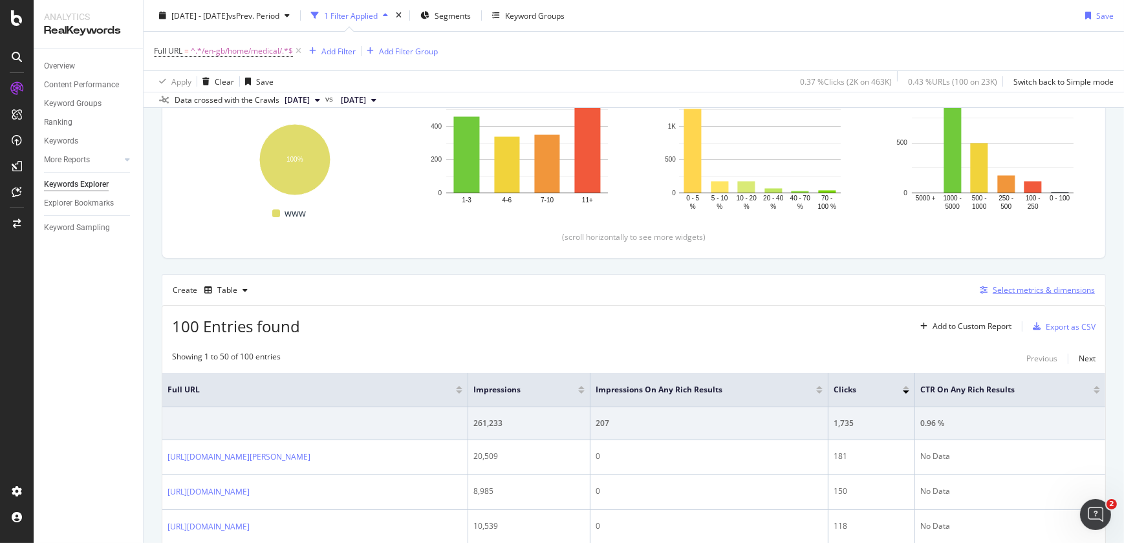
click at [995, 293] on div "Select metrics & dimensions" at bounding box center [1044, 290] width 102 height 11
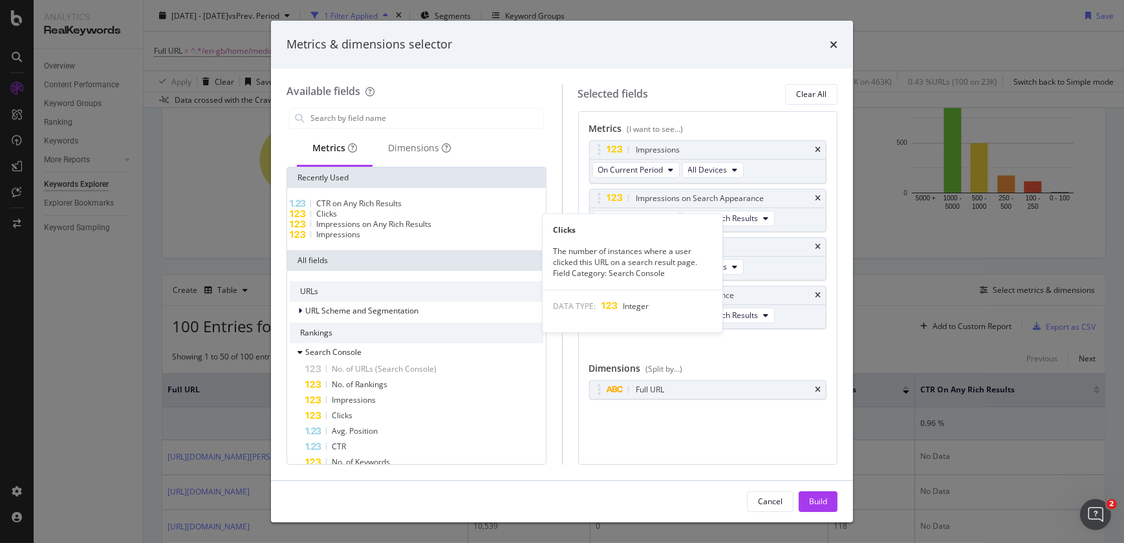
click at [409, 217] on div "Clicks" at bounding box center [416, 214] width 253 height 10
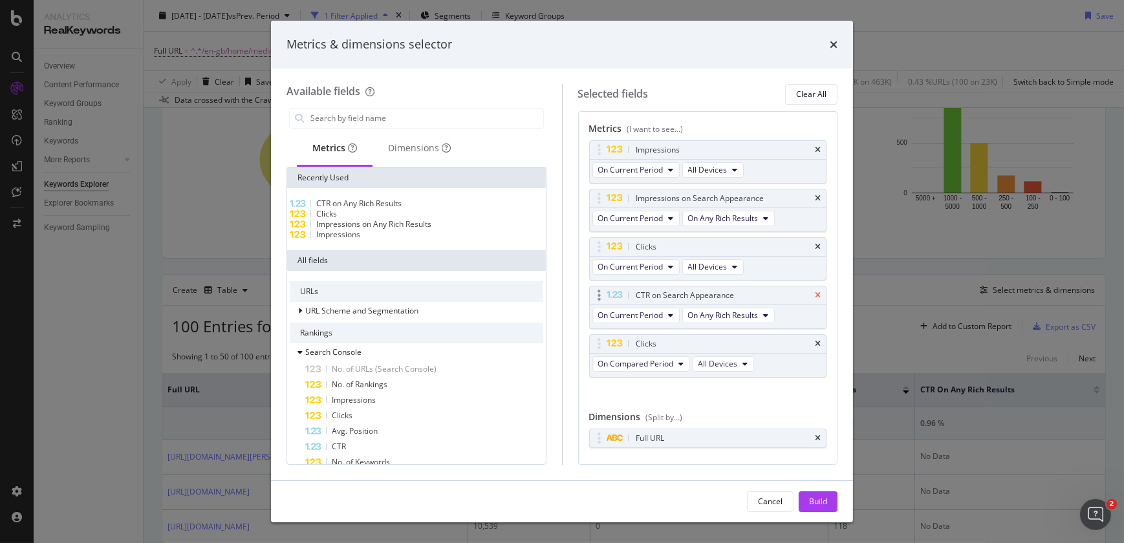
click at [815, 297] on icon "times" at bounding box center [818, 296] width 6 height 8
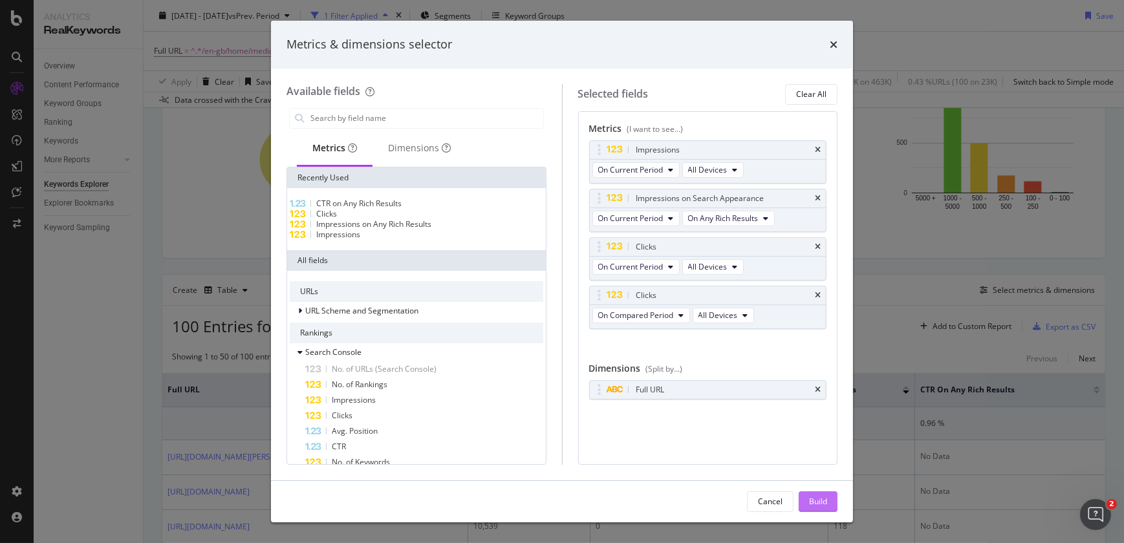
click at [817, 504] on div "Build" at bounding box center [818, 501] width 18 height 11
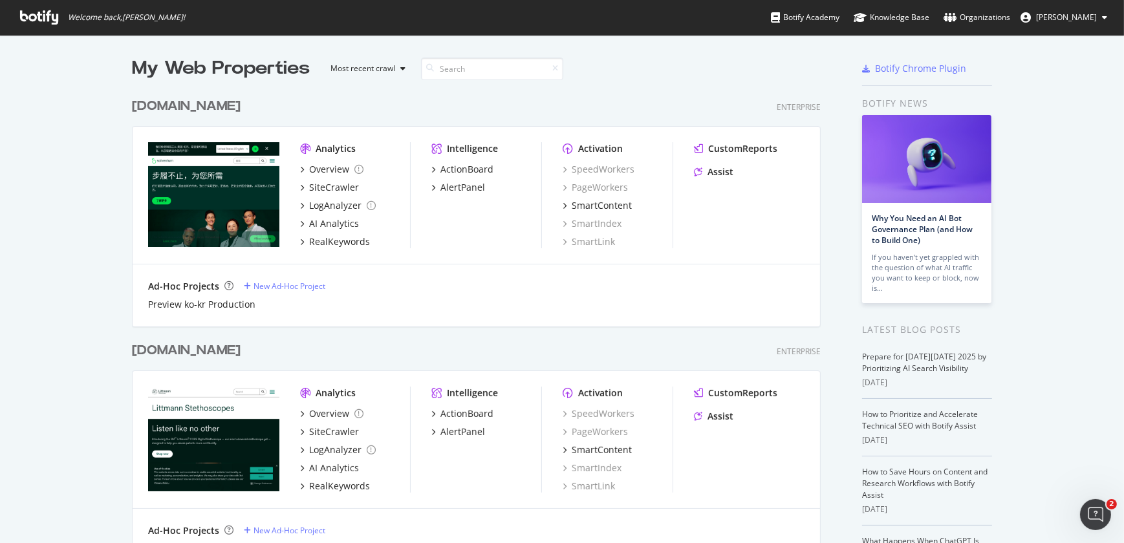
scroll to position [534, 1106]
click at [193, 354] on div "littmann.com" at bounding box center [186, 350] width 109 height 19
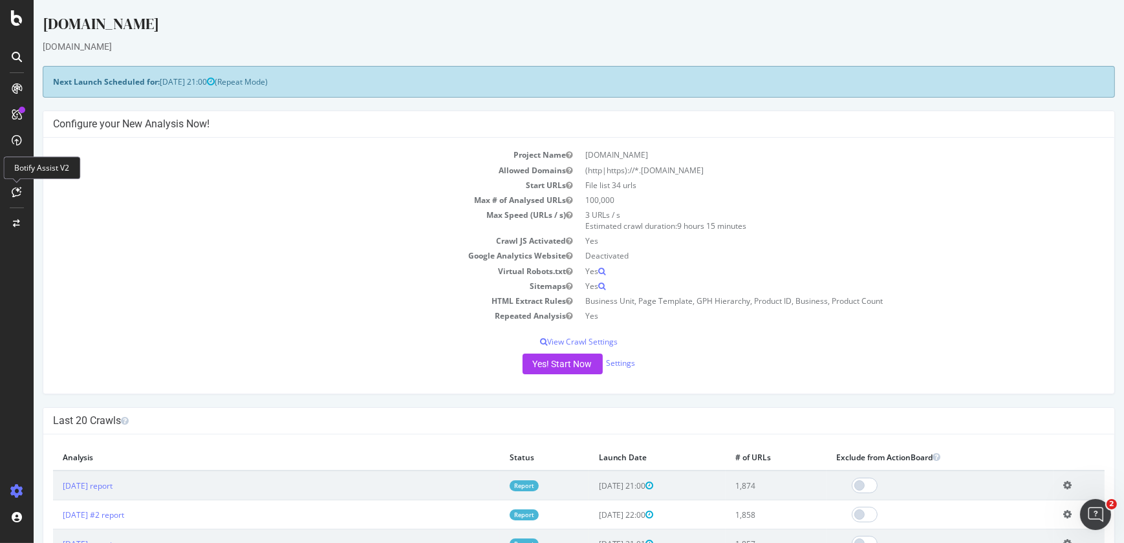
click at [7, 195] on div at bounding box center [16, 192] width 21 height 21
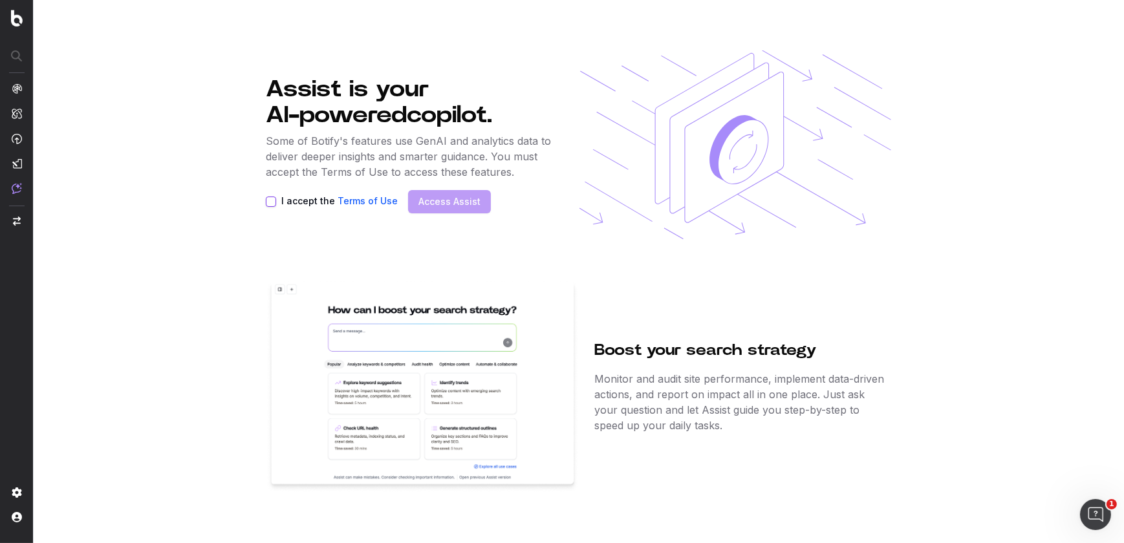
click at [276, 200] on div "I accept the Terms of Use" at bounding box center [332, 202] width 132 height 10
click at [270, 202] on button "I accept the Terms of Use" at bounding box center [271, 202] width 10 height 10
click at [449, 202] on link "Access Assist" at bounding box center [449, 201] width 62 height 13
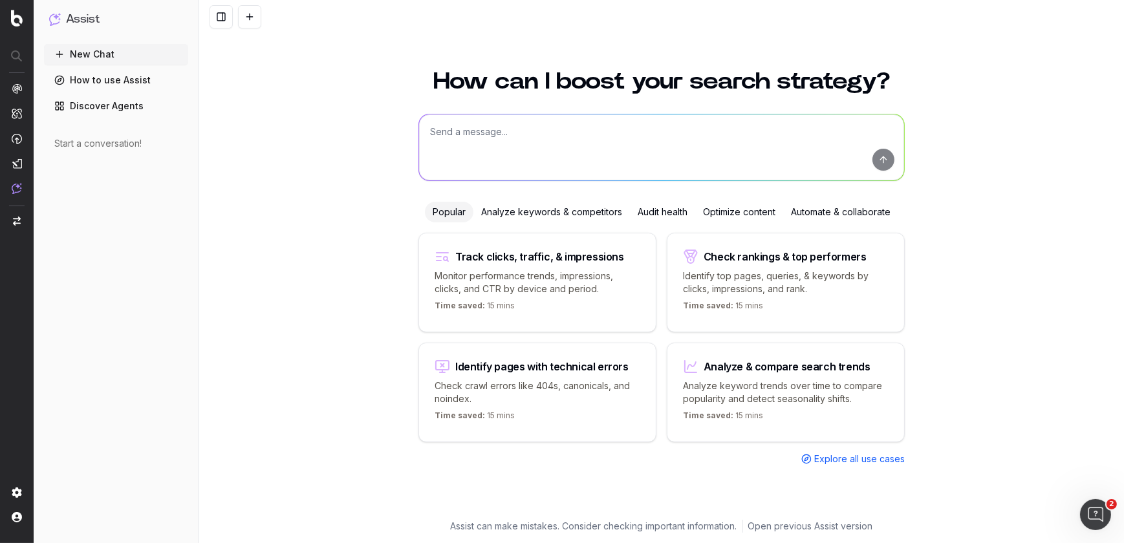
click at [491, 153] on textarea at bounding box center [661, 147] width 485 height 66
paste textarea "Is Google indexing [a URL]?"
click at [543, 131] on textarea "Is Google indexing [a URL]?" at bounding box center [661, 147] width 485 height 66
type textarea "Is Google indexing our URLs with en-gb?"
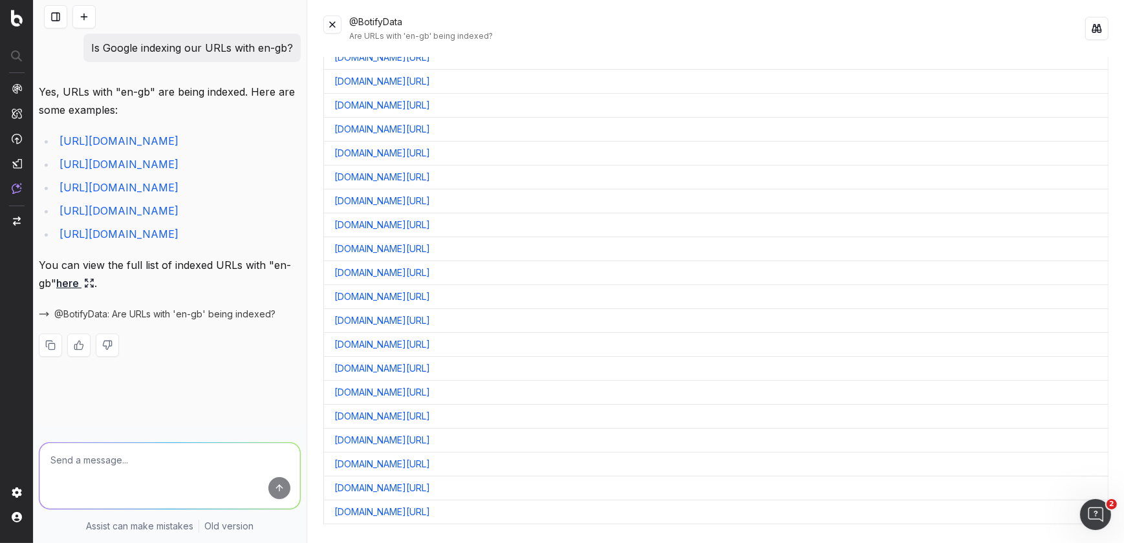
scroll to position [489, 0]
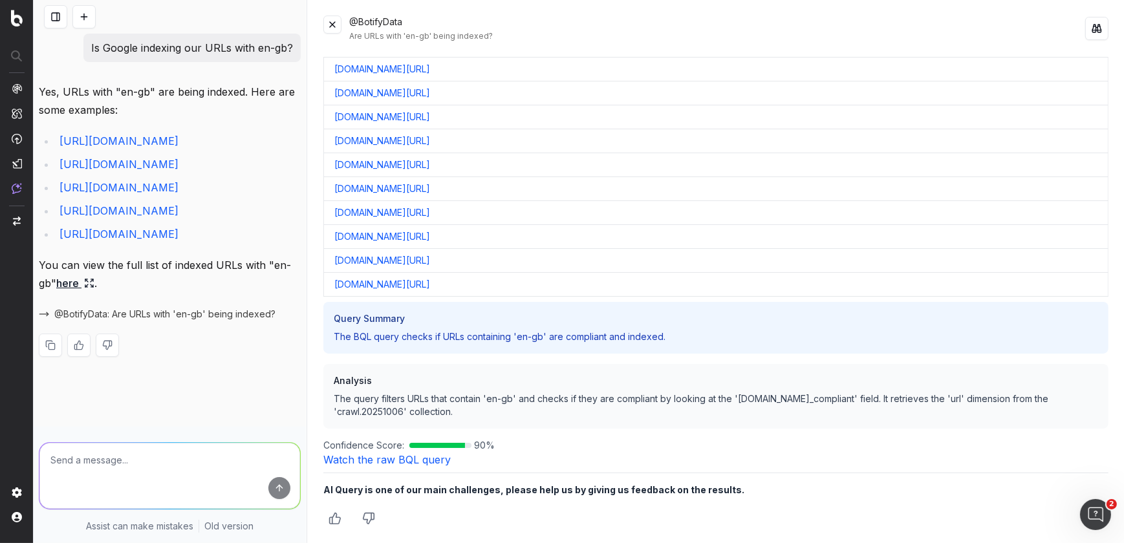
click at [1119, 515] on div "@BotifyData Are URLs with 'en-gb' being indexed? Full URL [DOMAIN_NAME][URL] [D…" at bounding box center [716, 271] width 816 height 543
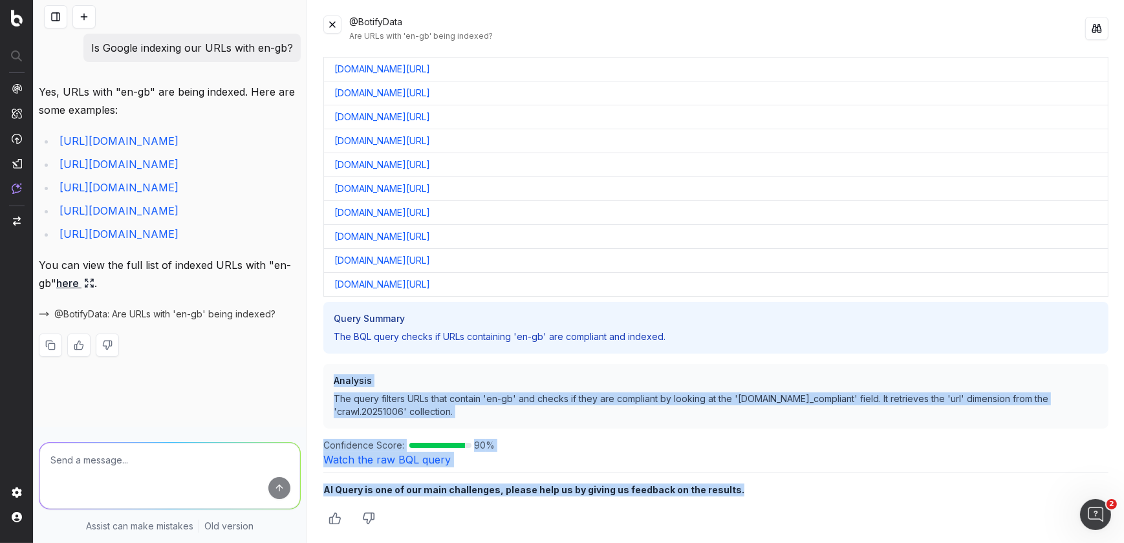
drag, startPoint x: 1112, startPoint y: 524, endPoint x: 1105, endPoint y: 333, distance: 190.9
click at [1105, 333] on div "@BotifyData Are URLs with 'en-gb' being indexed? Full URL [DOMAIN_NAME][URL] [D…" at bounding box center [716, 271] width 816 height 543
click at [729, 446] on div "Confidence Score: 90 %" at bounding box center [715, 445] width 785 height 13
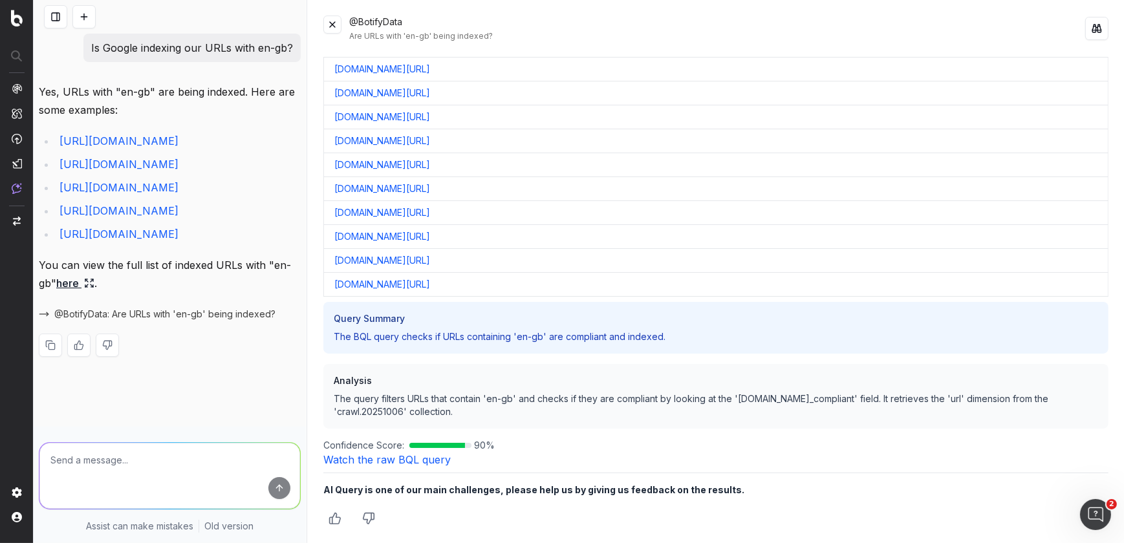
click at [224, 471] on textarea at bounding box center [169, 476] width 261 height 66
click at [65, 292] on link "here" at bounding box center [75, 283] width 38 height 18
click at [78, 292] on link "here" at bounding box center [75, 283] width 38 height 18
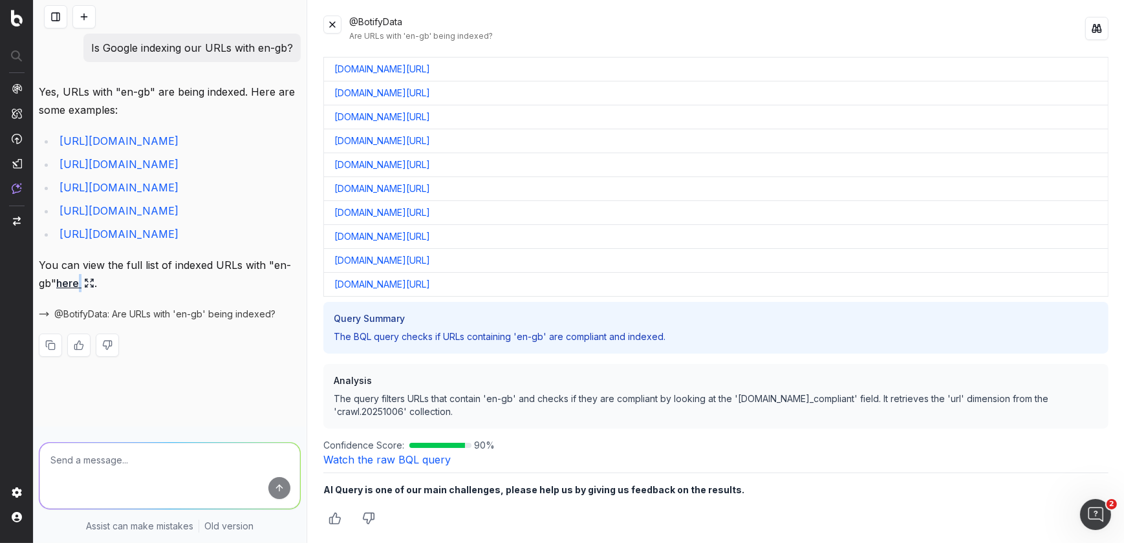
click at [78, 292] on link "here" at bounding box center [75, 283] width 38 height 18
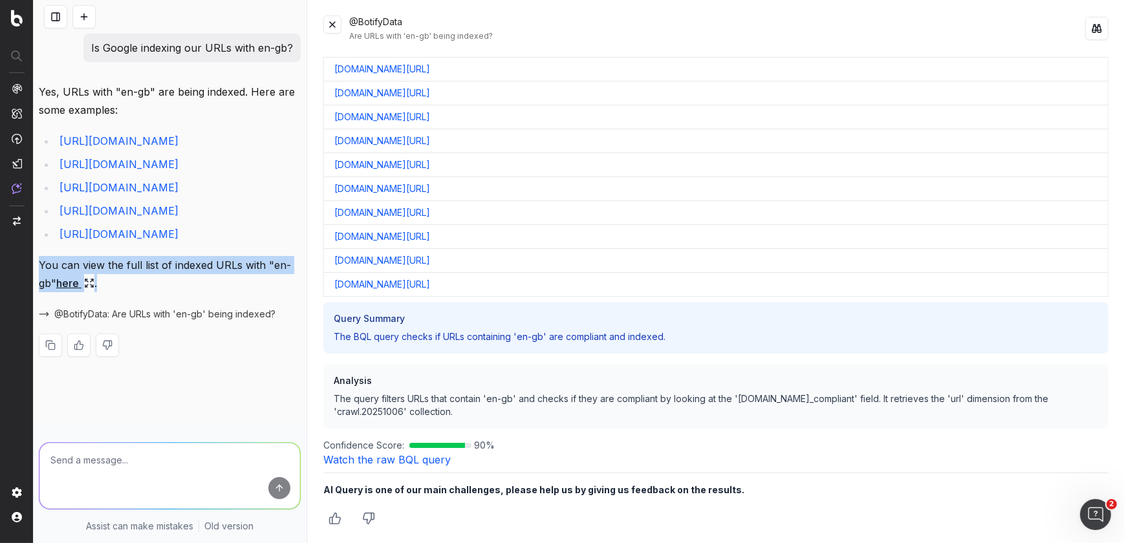
click at [78, 292] on link "here" at bounding box center [75, 283] width 38 height 18
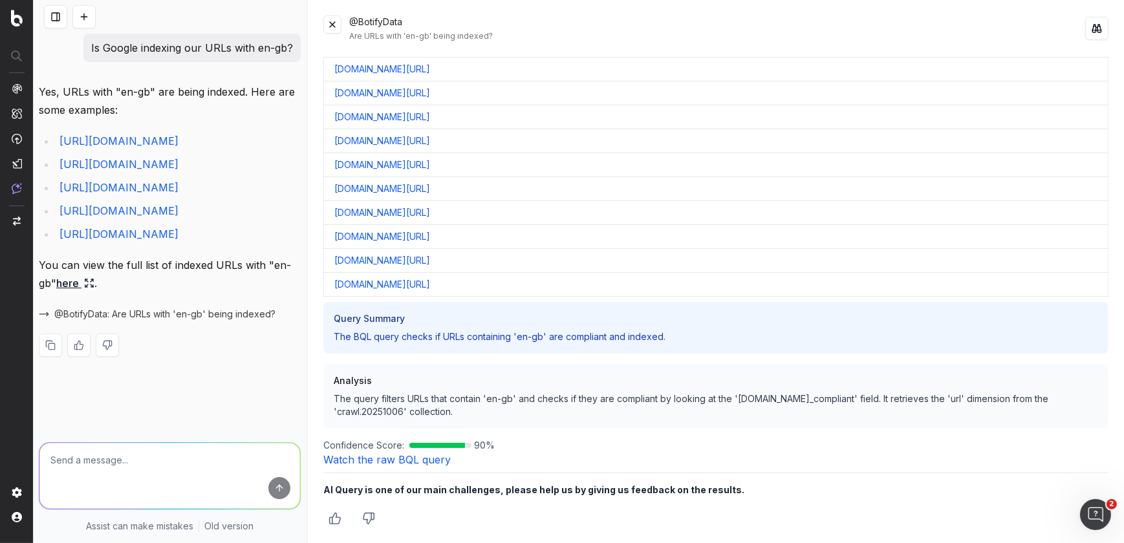
click at [94, 288] on icon at bounding box center [89, 283] width 10 height 10
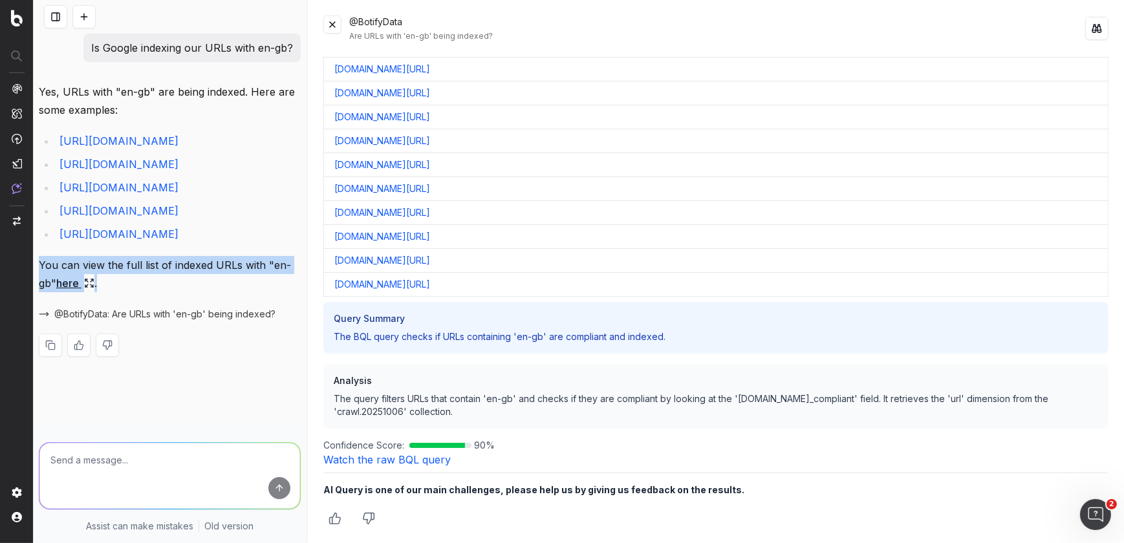
click at [94, 288] on icon at bounding box center [89, 283] width 10 height 10
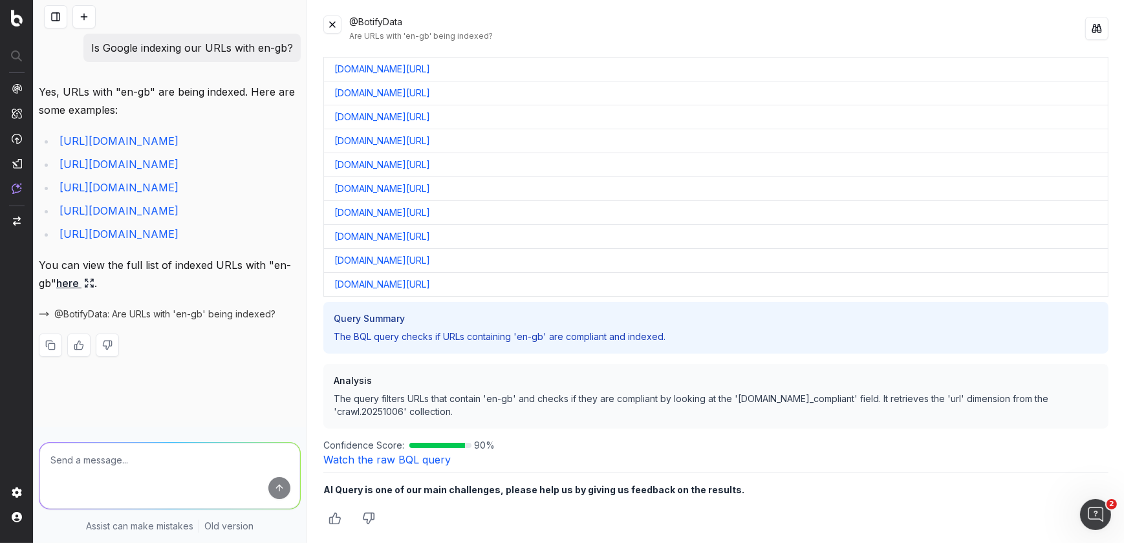
drag, startPoint x: 74, startPoint y: 334, endPoint x: 95, endPoint y: 353, distance: 28.4
click at [95, 353] on div "Yes, URLs with "en-gb" are being indexed. Here are some examples: [URL][DOMAIN_…" at bounding box center [170, 230] width 262 height 295
click at [153, 457] on textarea at bounding box center [169, 476] width 261 height 66
type textarea "s"
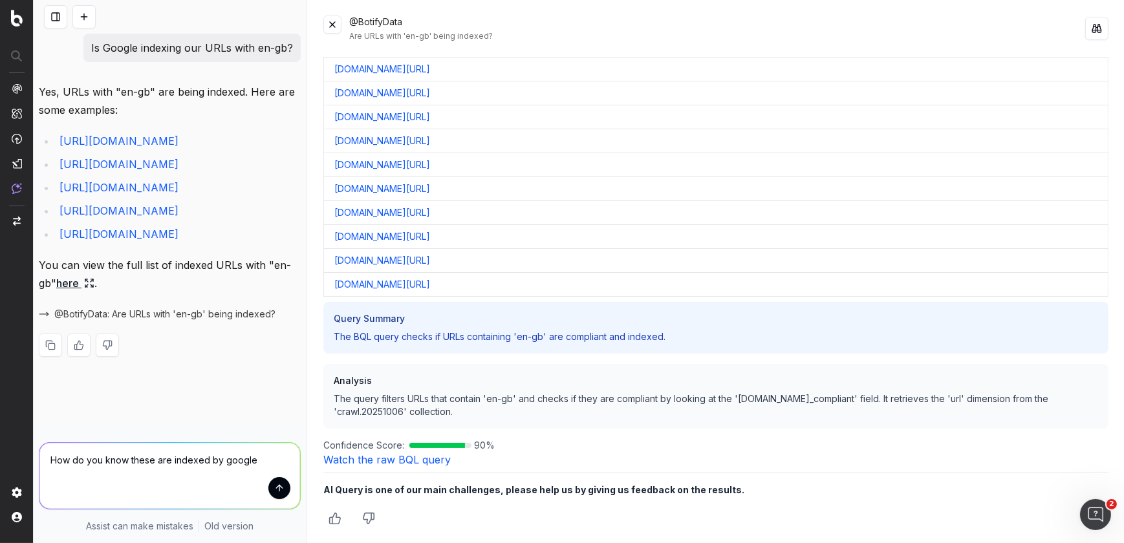
type textarea "How do you know these are indexed by google?"
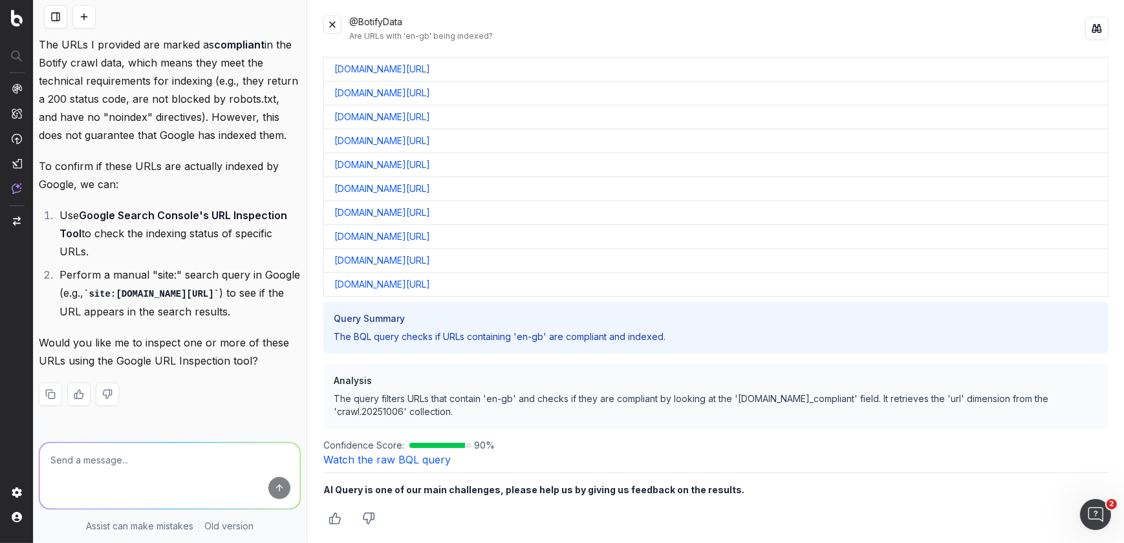
scroll to position [474, 0]
click at [199, 459] on textarea at bounding box center [169, 476] width 261 height 66
type textarea "I want you to inspect the complete list"
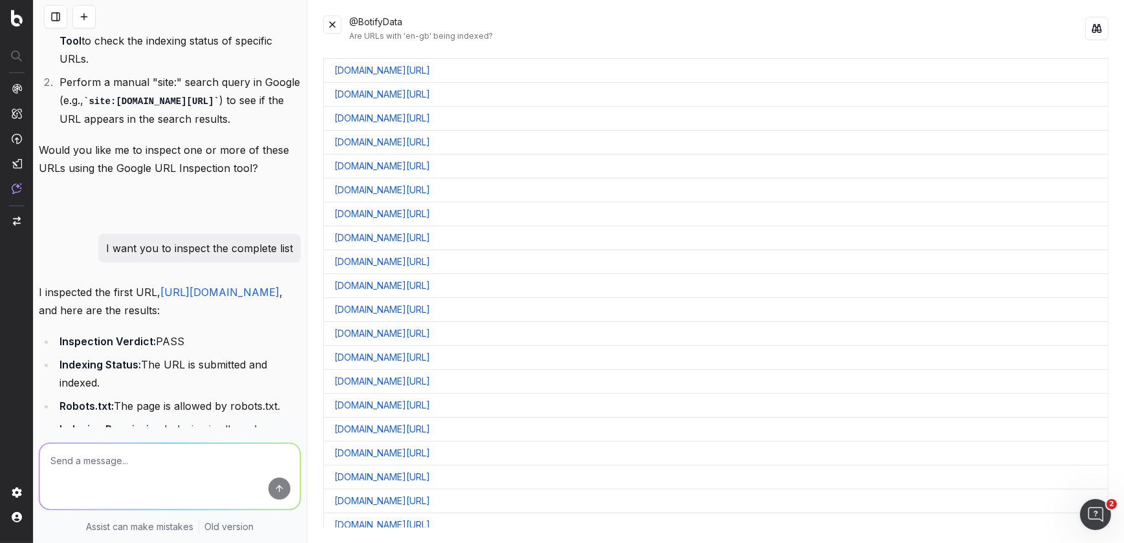
scroll to position [0, 0]
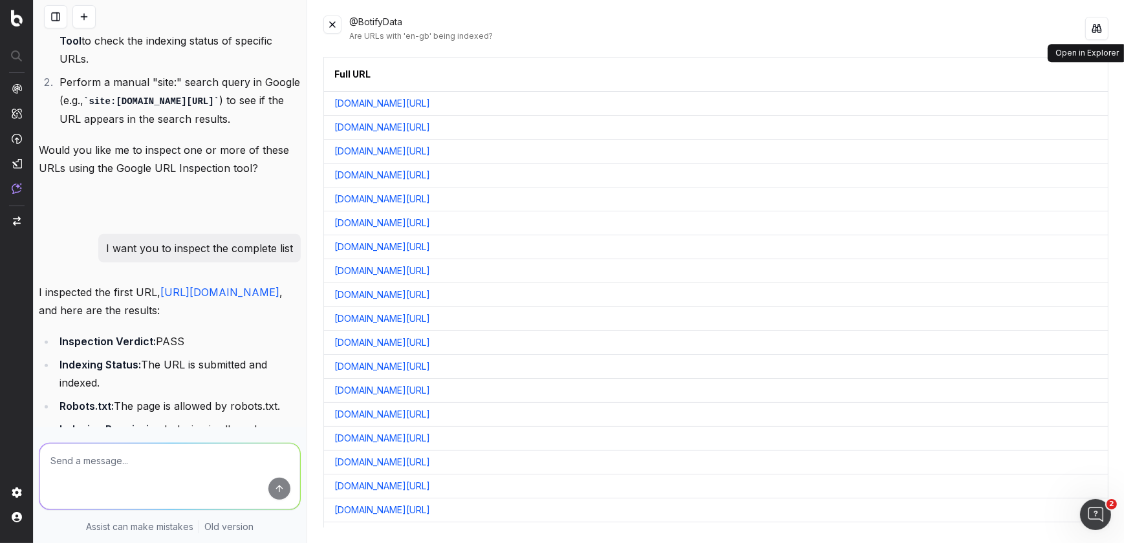
click at [1090, 32] on button at bounding box center [1096, 28] width 23 height 23
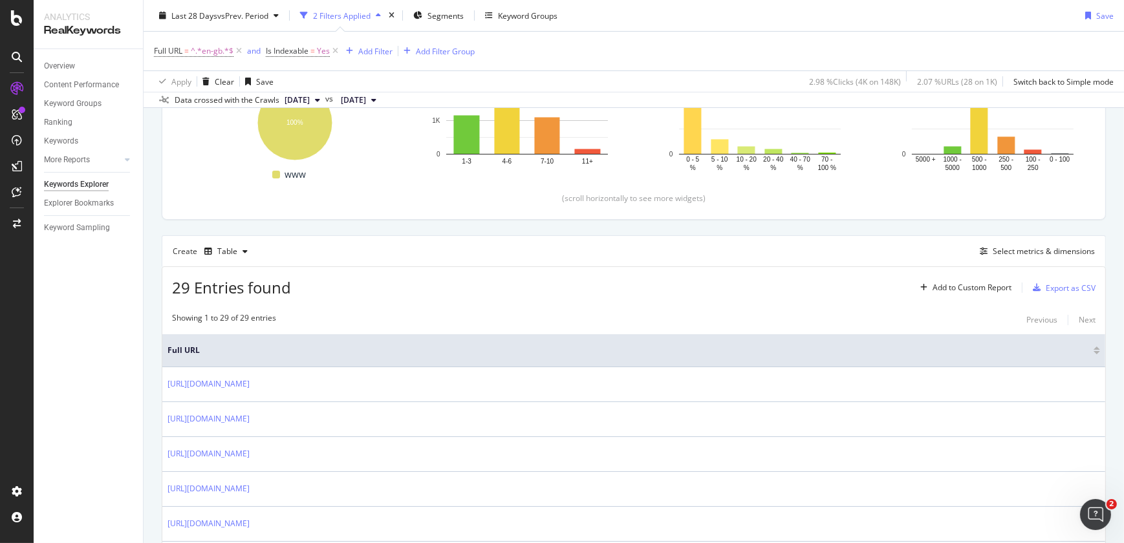
scroll to position [226, 0]
click at [1002, 252] on div "Select metrics & dimensions" at bounding box center [1044, 252] width 102 height 11
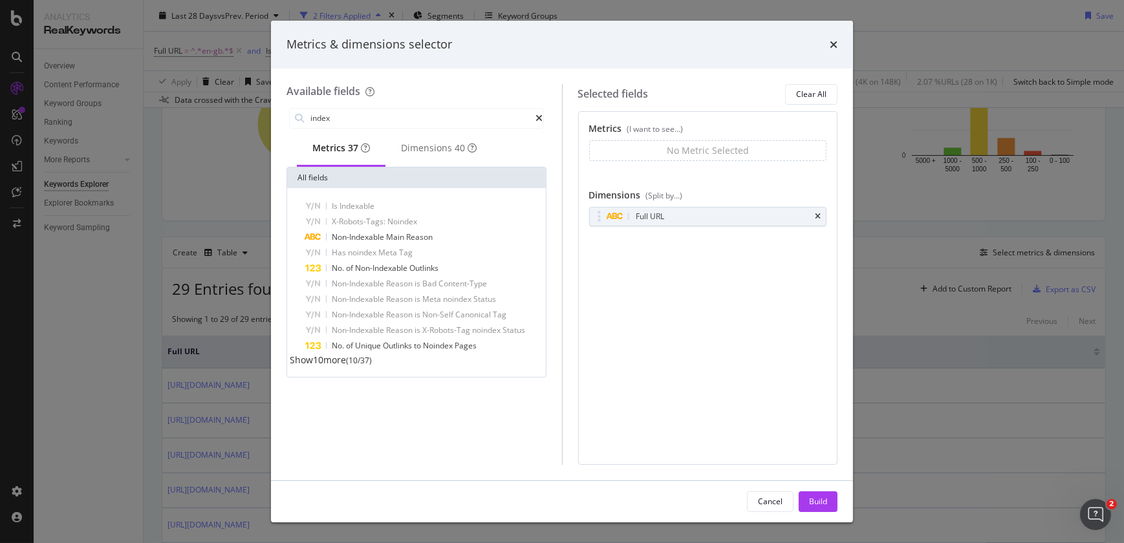
type input "index"
click at [331, 366] on span "Show 10 more" at bounding box center [318, 360] width 56 height 12
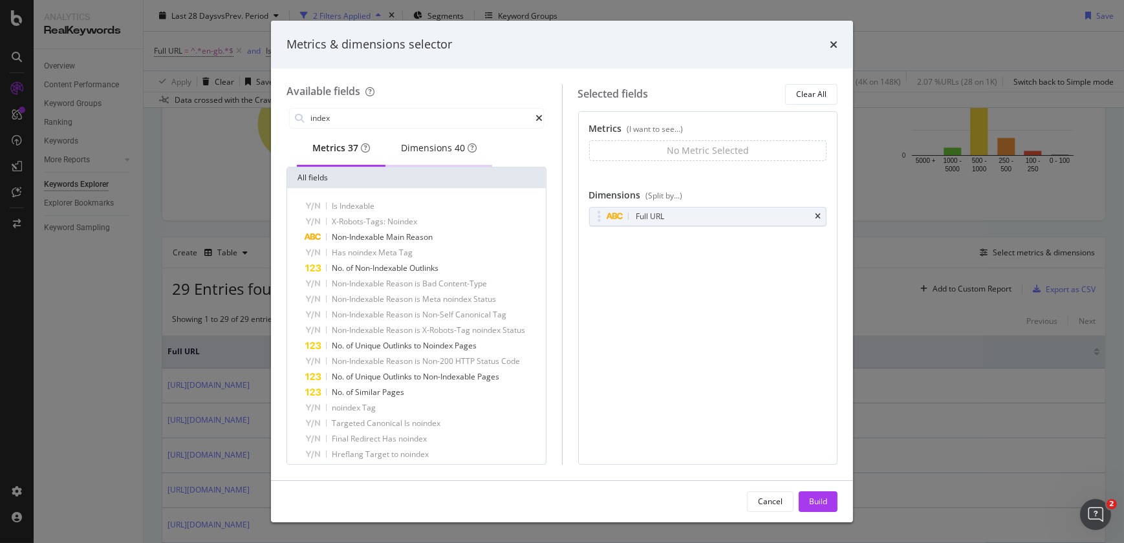
click at [442, 146] on div "Dimensions 40" at bounding box center [439, 148] width 76 height 13
